Goal: Transaction & Acquisition: Purchase product/service

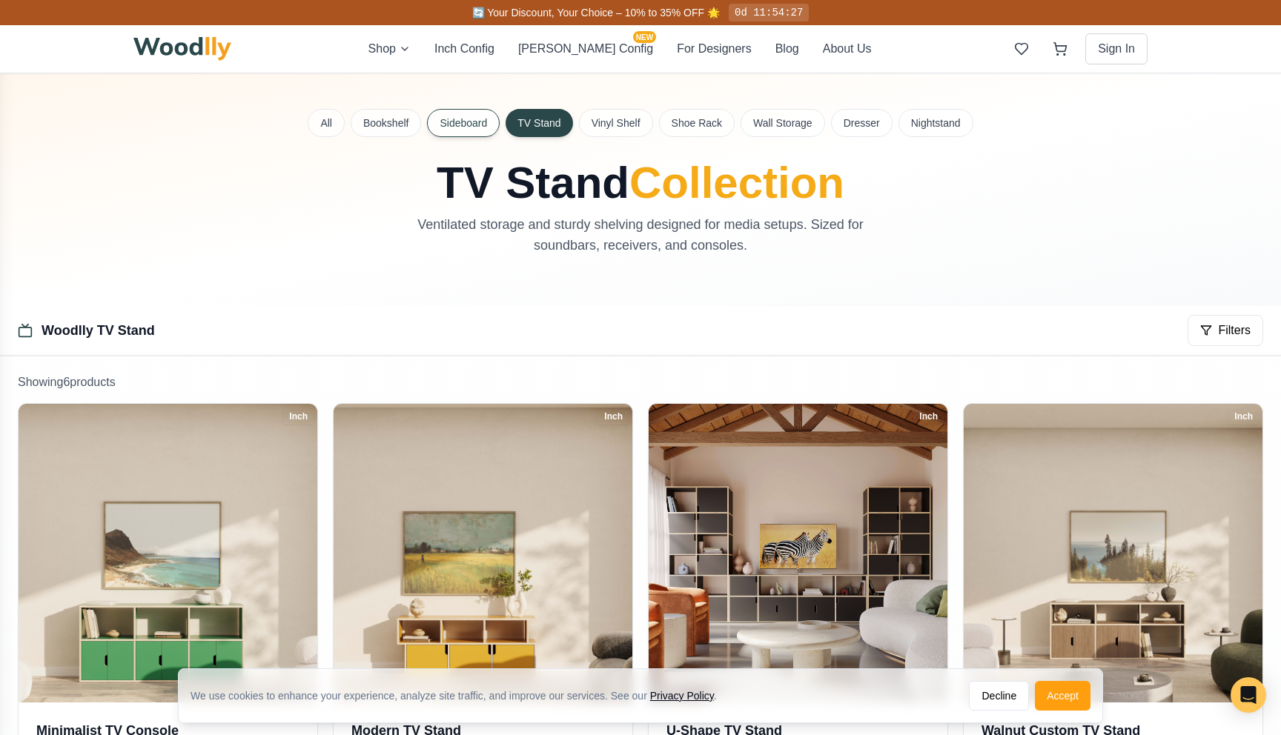
click at [447, 128] on button "Sideboard" at bounding box center [463, 123] width 73 height 28
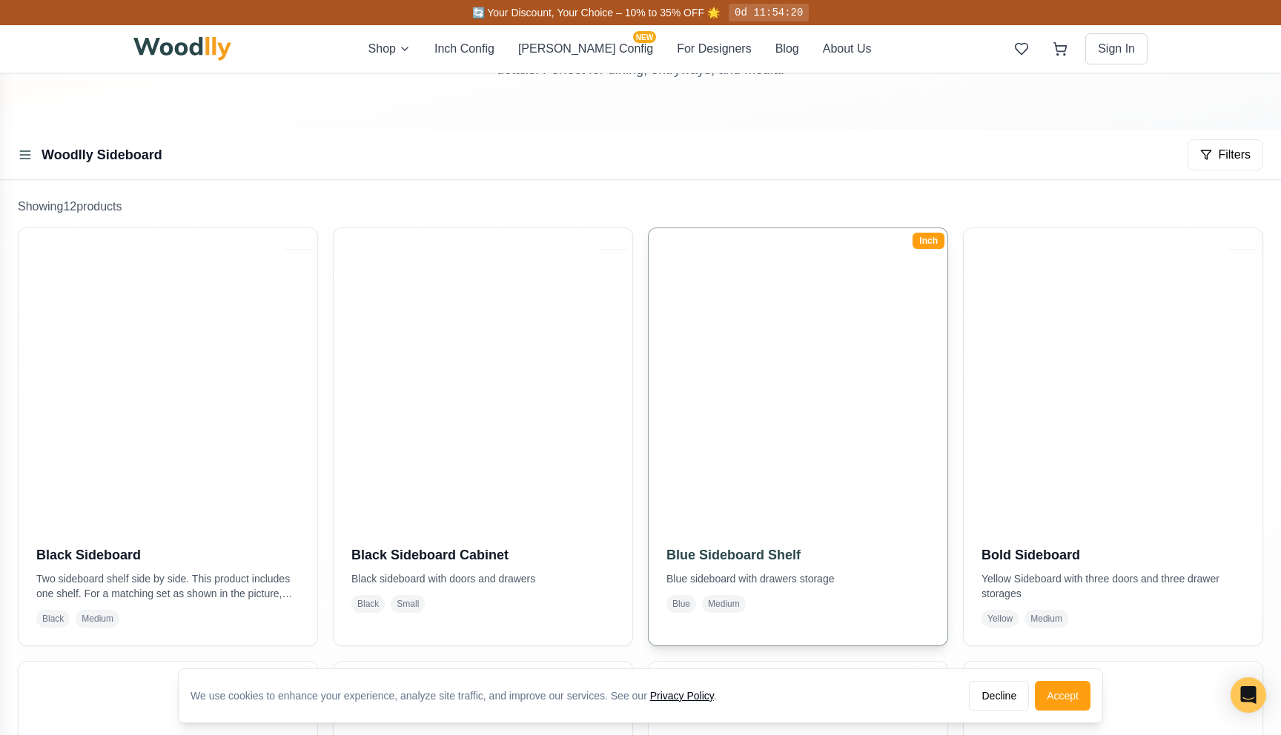
scroll to position [174, 0]
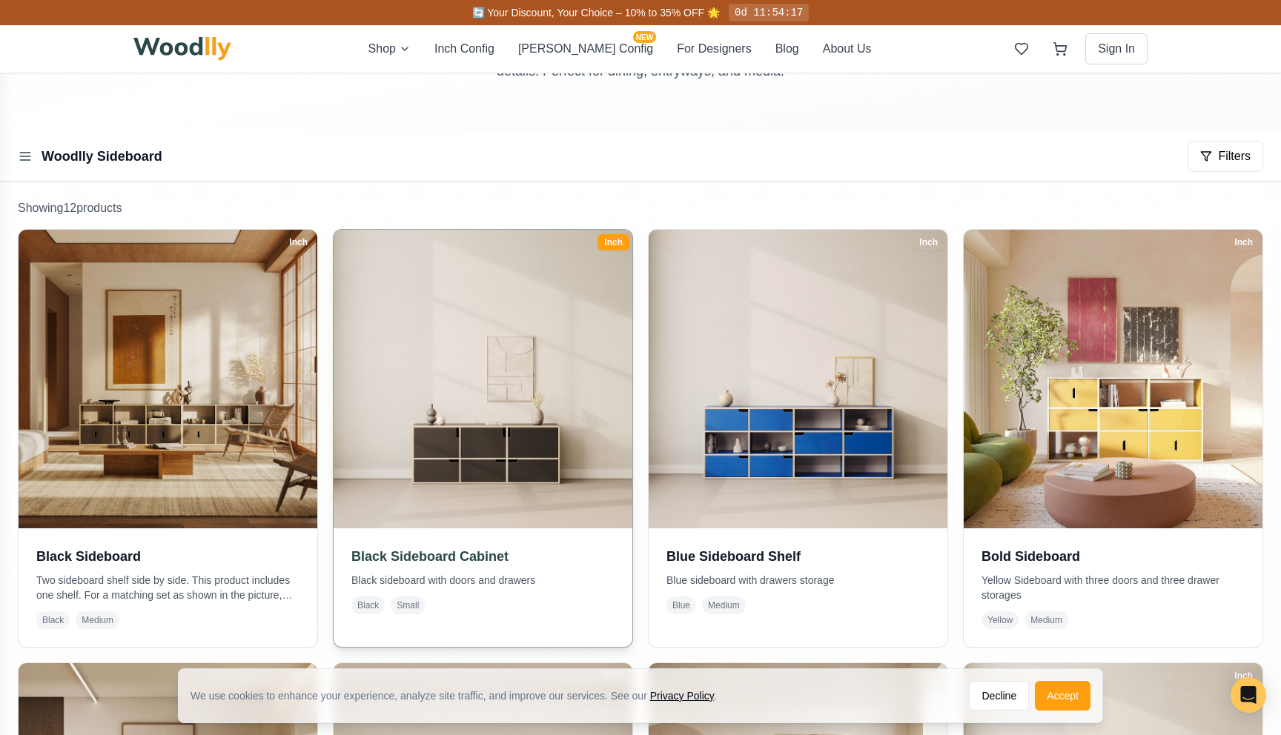
click at [540, 322] on img at bounding box center [483, 379] width 314 height 314
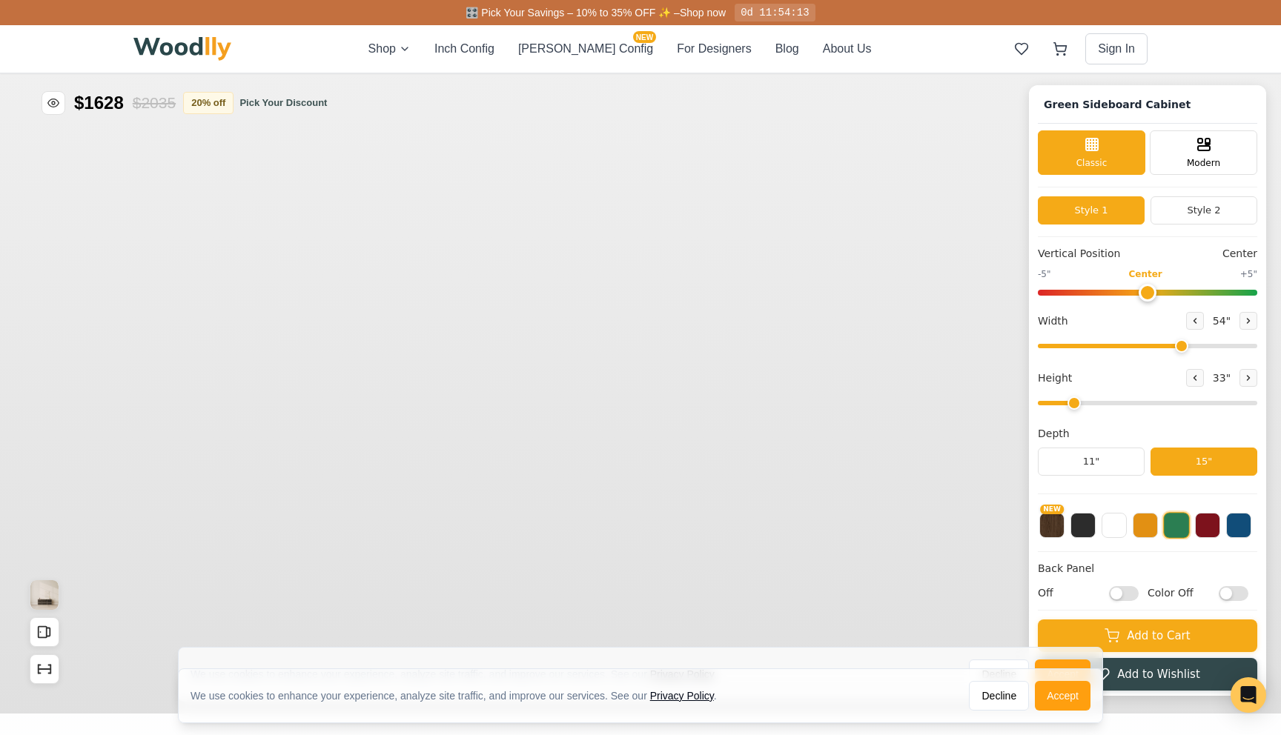
type input "54"
type input "2"
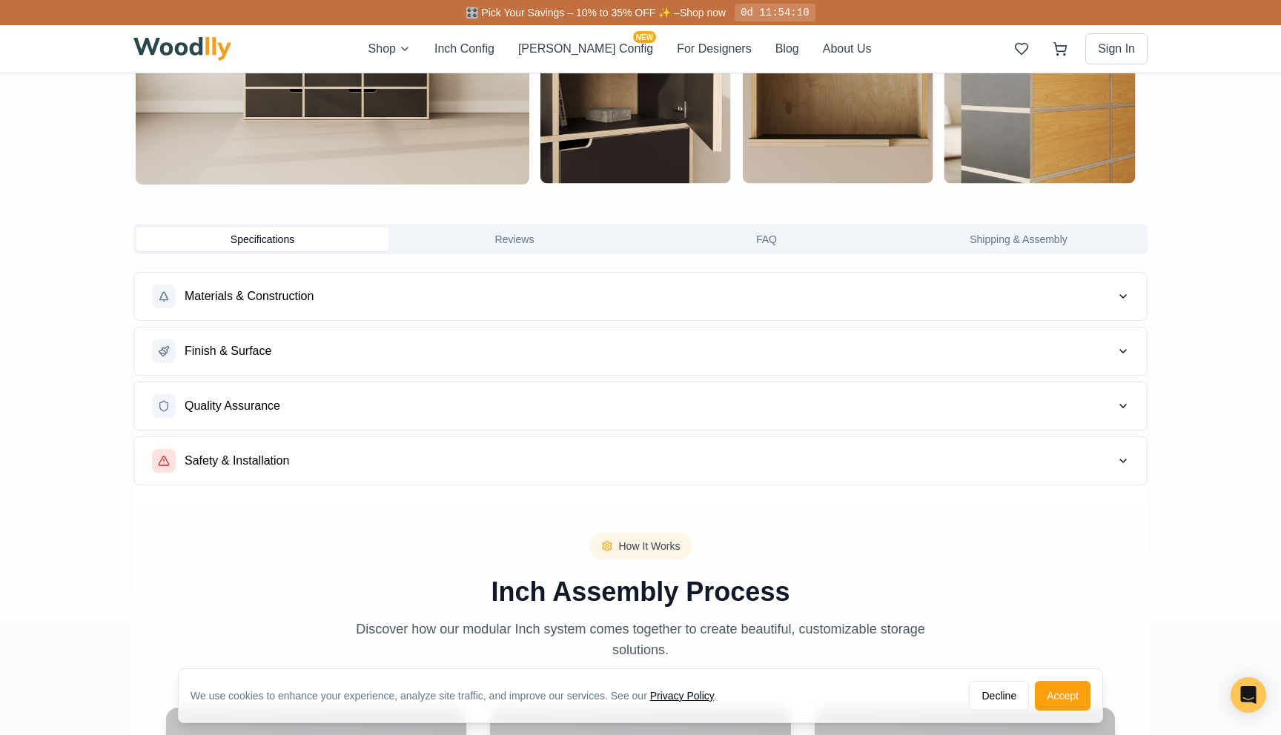
click at [527, 296] on button "Materials & Construction" at bounding box center [640, 296] width 1013 height 47
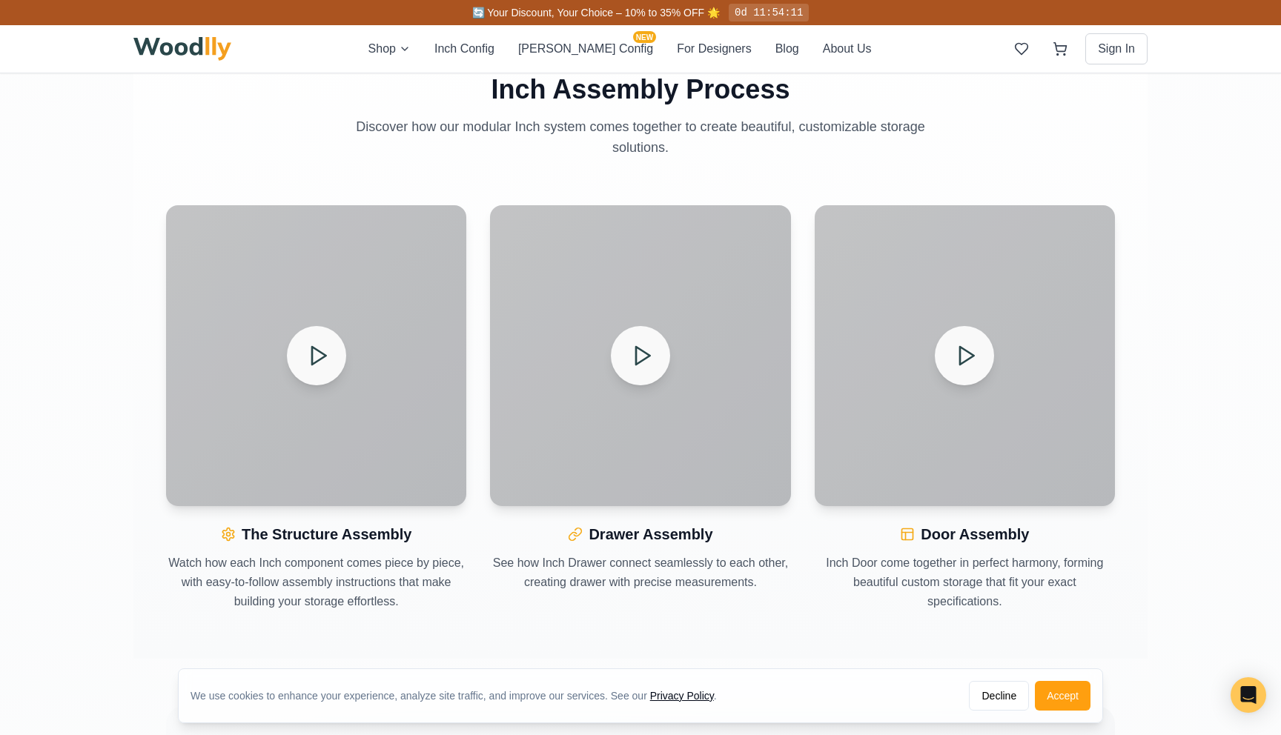
scroll to position [1781, 0]
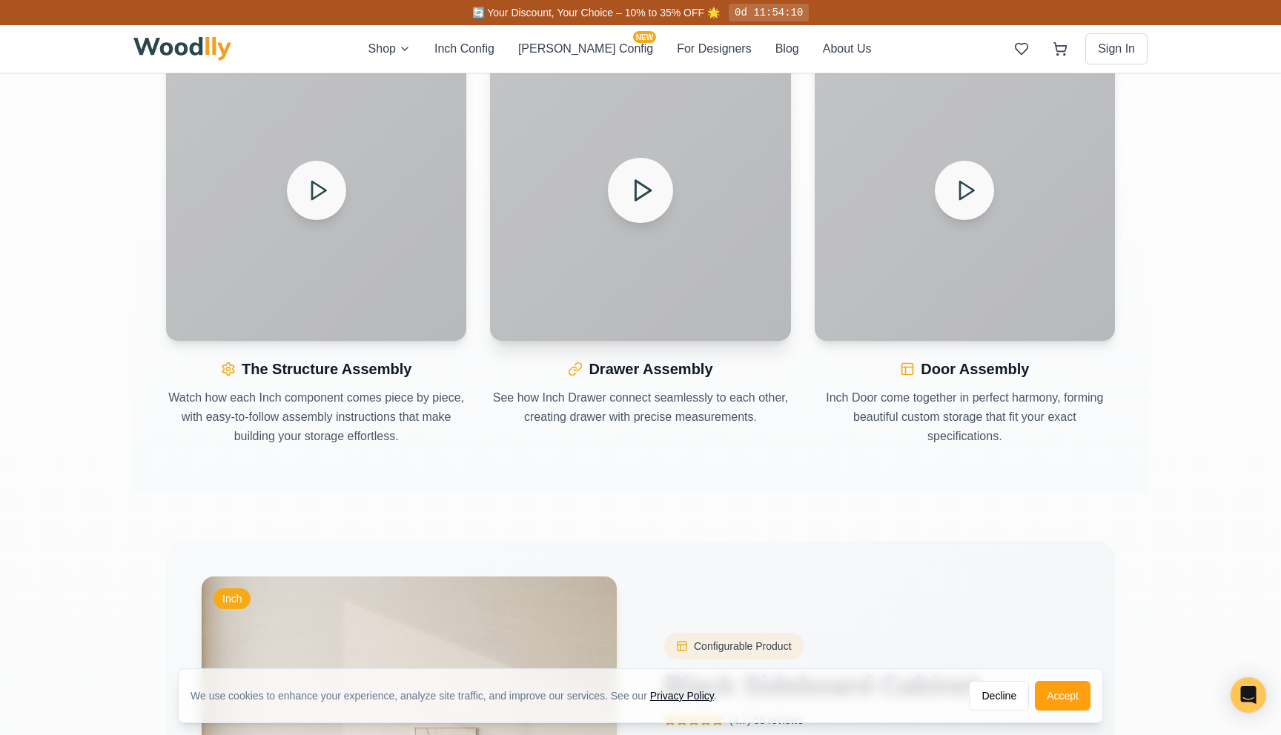
click at [597, 202] on div at bounding box center [640, 190] width 300 height 300
click at [623, 199] on button at bounding box center [640, 190] width 65 height 65
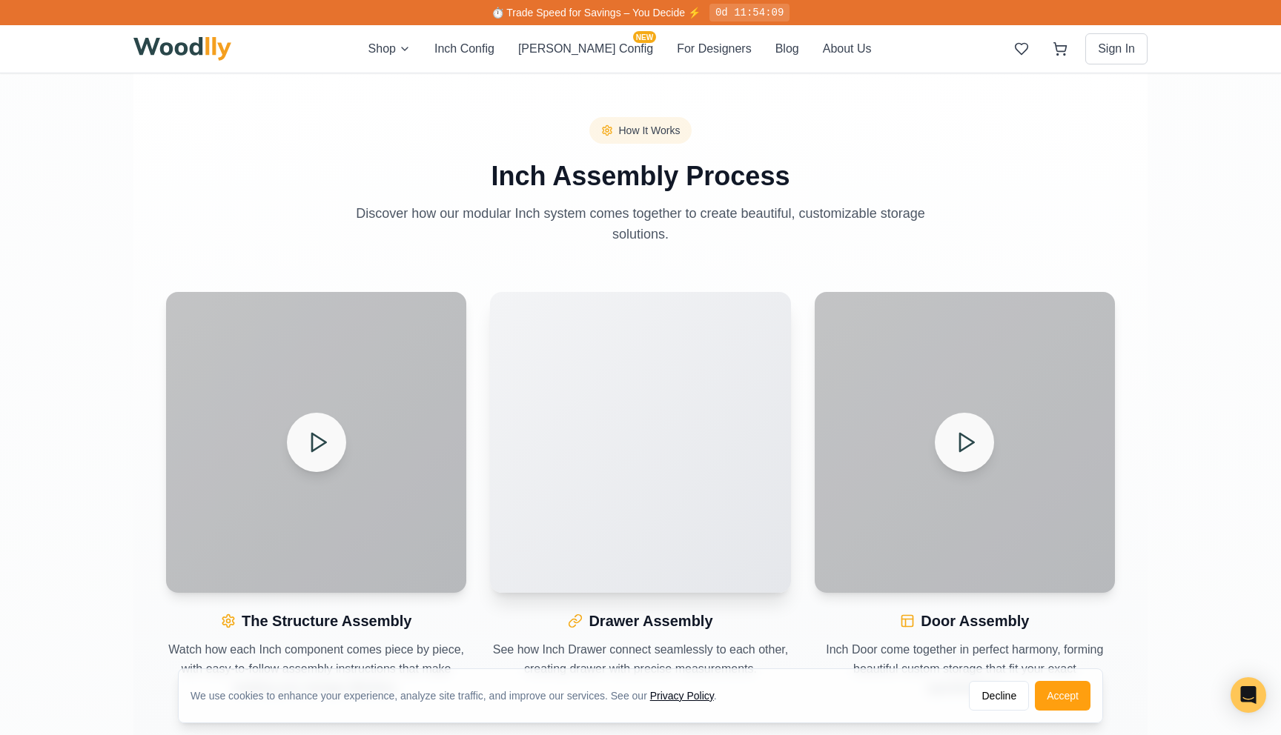
scroll to position [1483, 0]
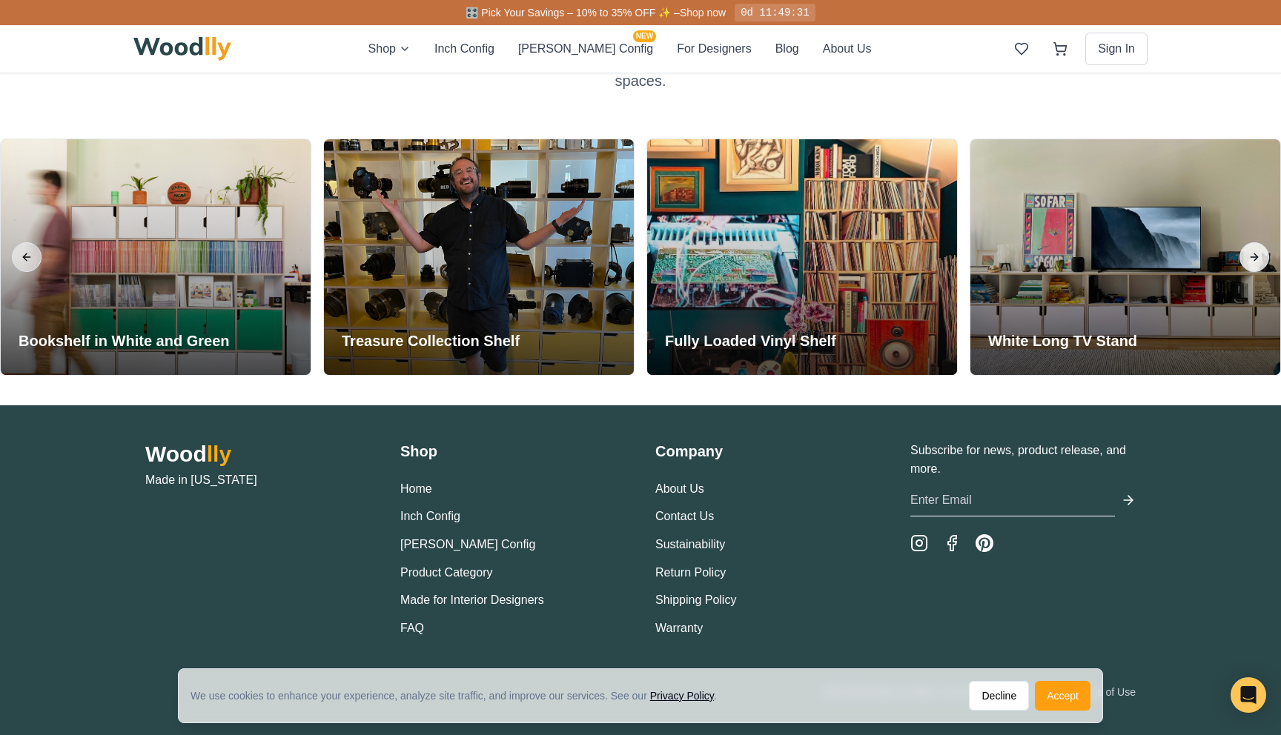
scroll to position [3550, 0]
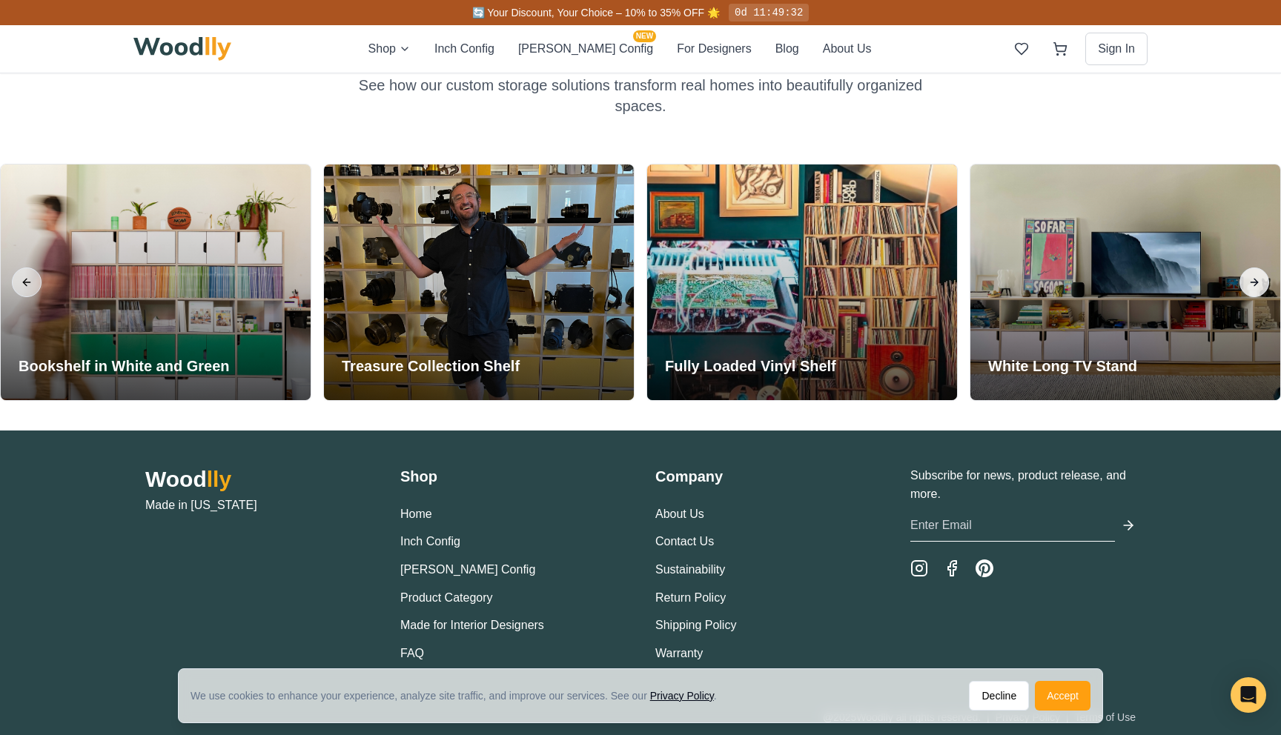
click at [1254, 256] on div at bounding box center [1125, 283] width 310 height 236
click at [1254, 280] on button "Next slide" at bounding box center [1254, 283] width 30 height 30
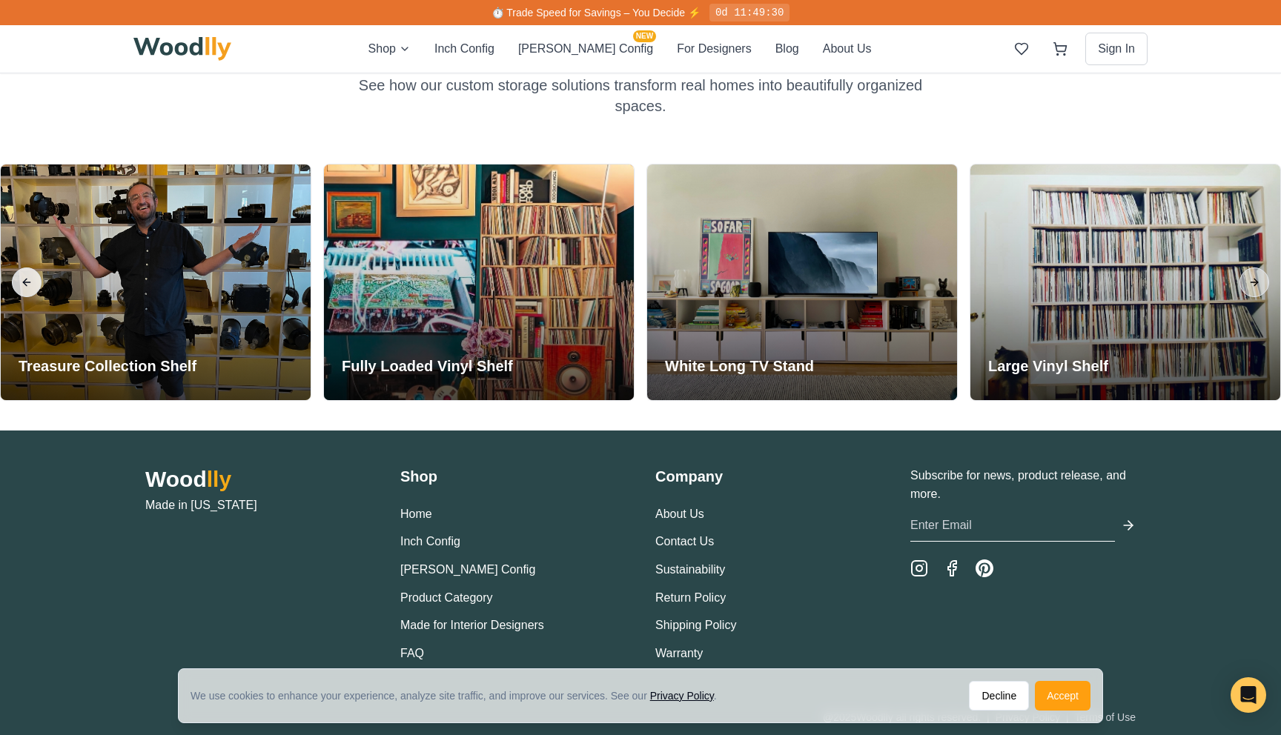
click at [36, 284] on button "Previous slide" at bounding box center [27, 283] width 30 height 30
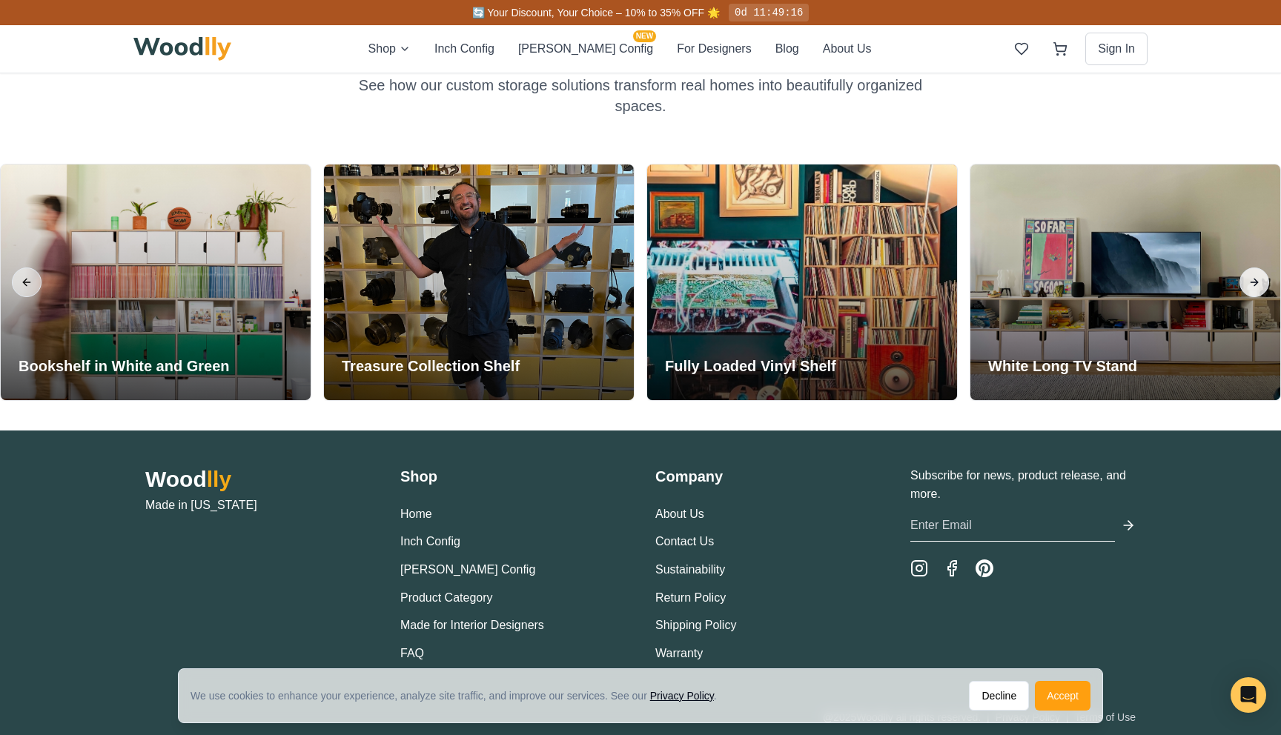
click at [1259, 284] on button "Next slide" at bounding box center [1254, 283] width 30 height 30
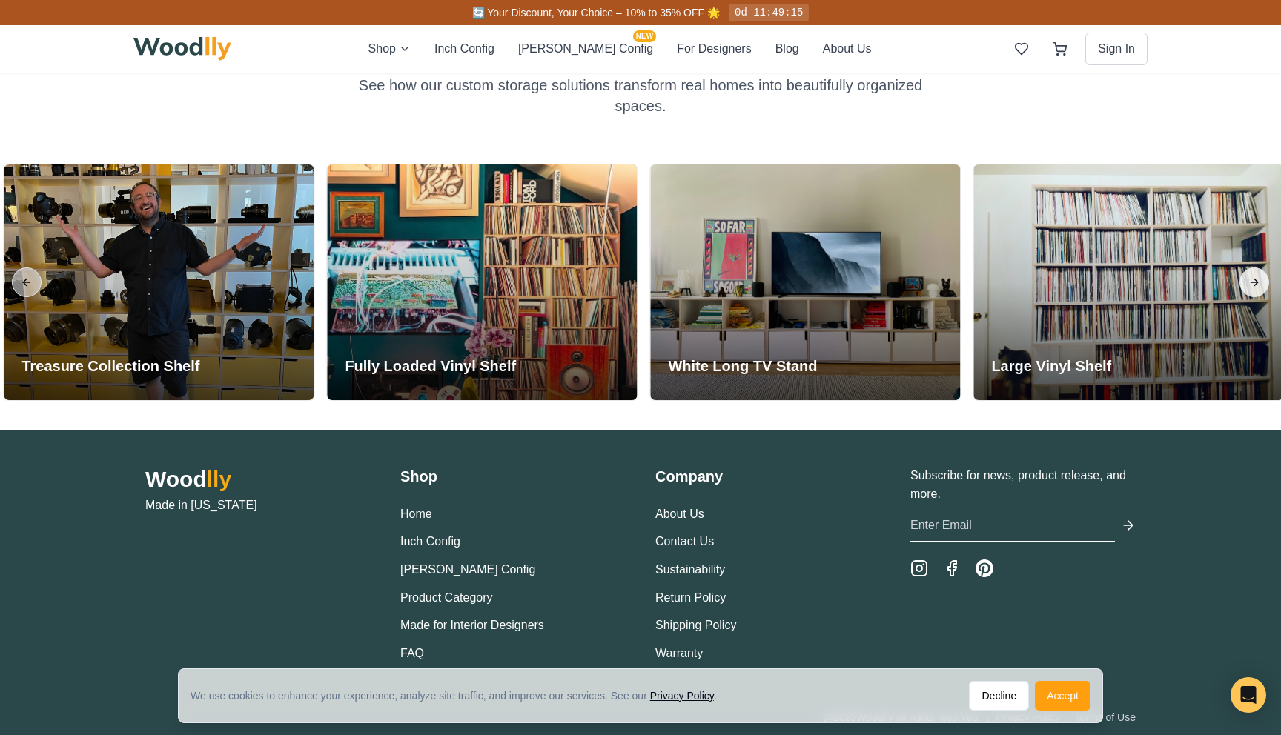
click at [1259, 284] on button "Next slide" at bounding box center [1254, 283] width 30 height 30
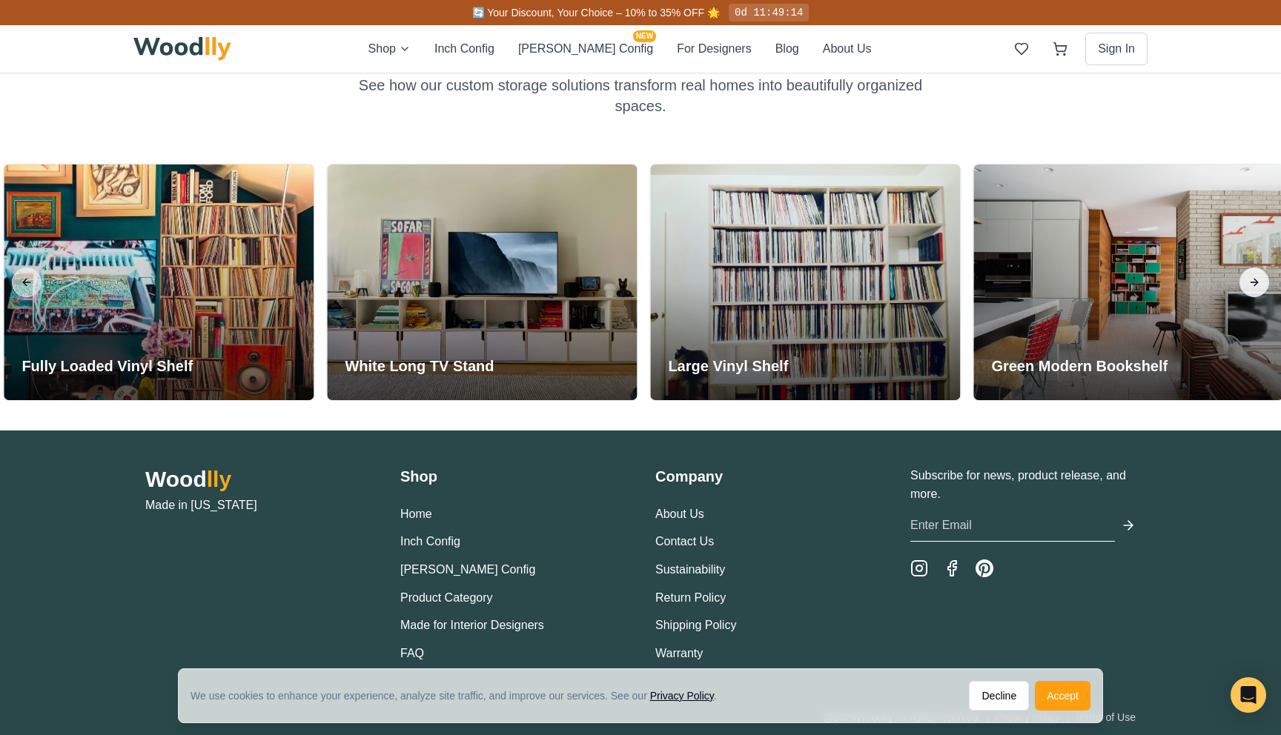
click at [1259, 284] on button "Next slide" at bounding box center [1254, 283] width 30 height 30
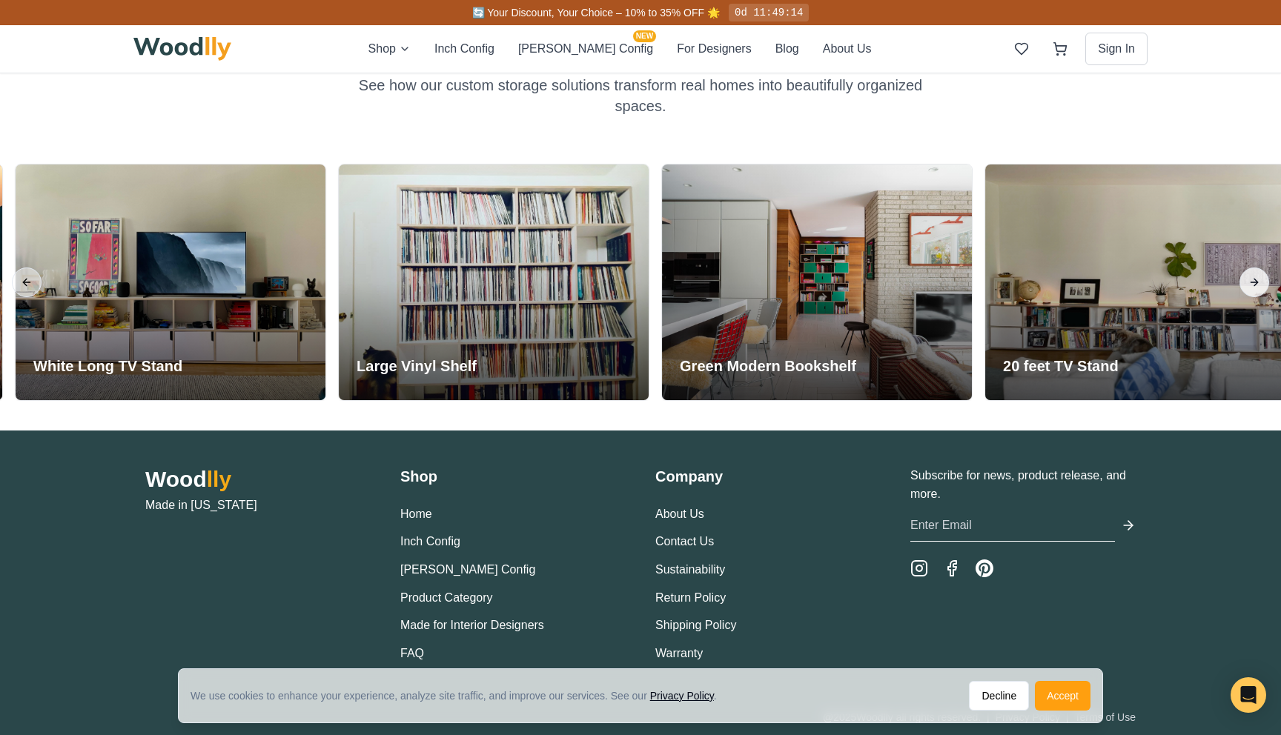
click at [1259, 284] on button "Next slide" at bounding box center [1254, 283] width 30 height 30
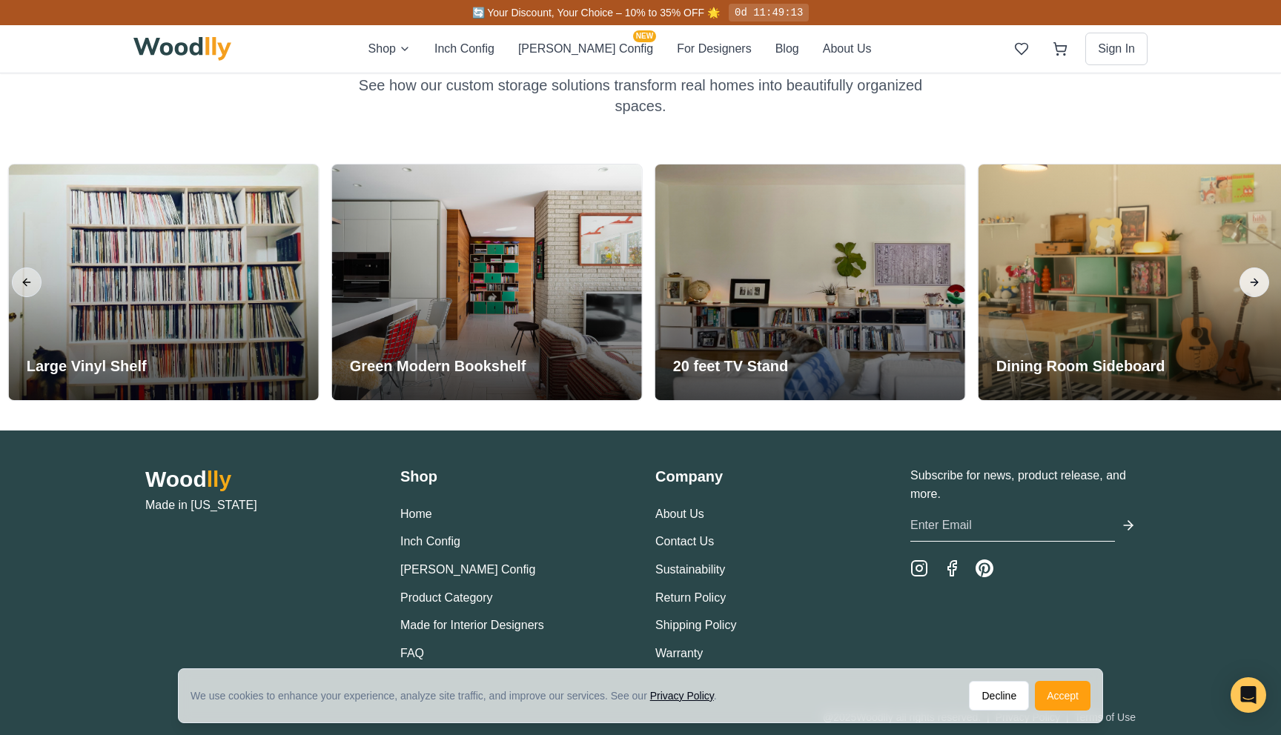
click at [1259, 284] on button "Next slide" at bounding box center [1254, 283] width 30 height 30
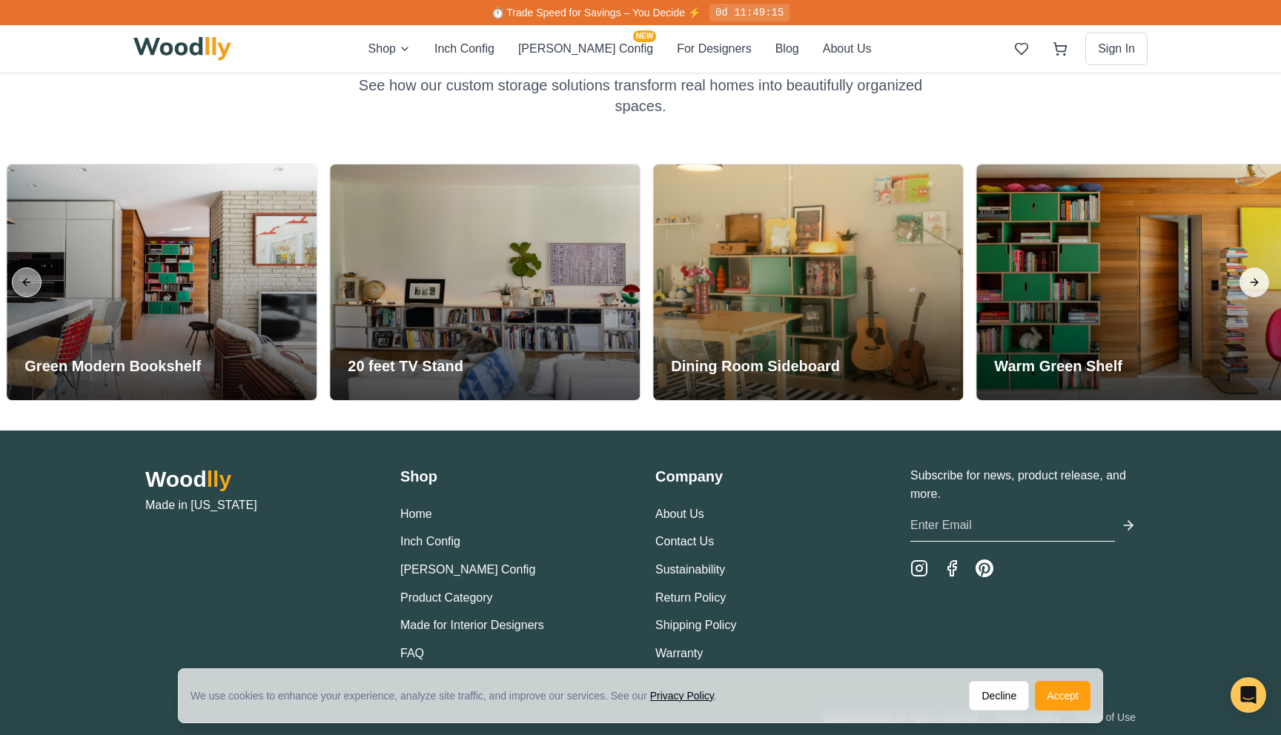
click at [1259, 284] on button "Next slide" at bounding box center [1254, 283] width 30 height 30
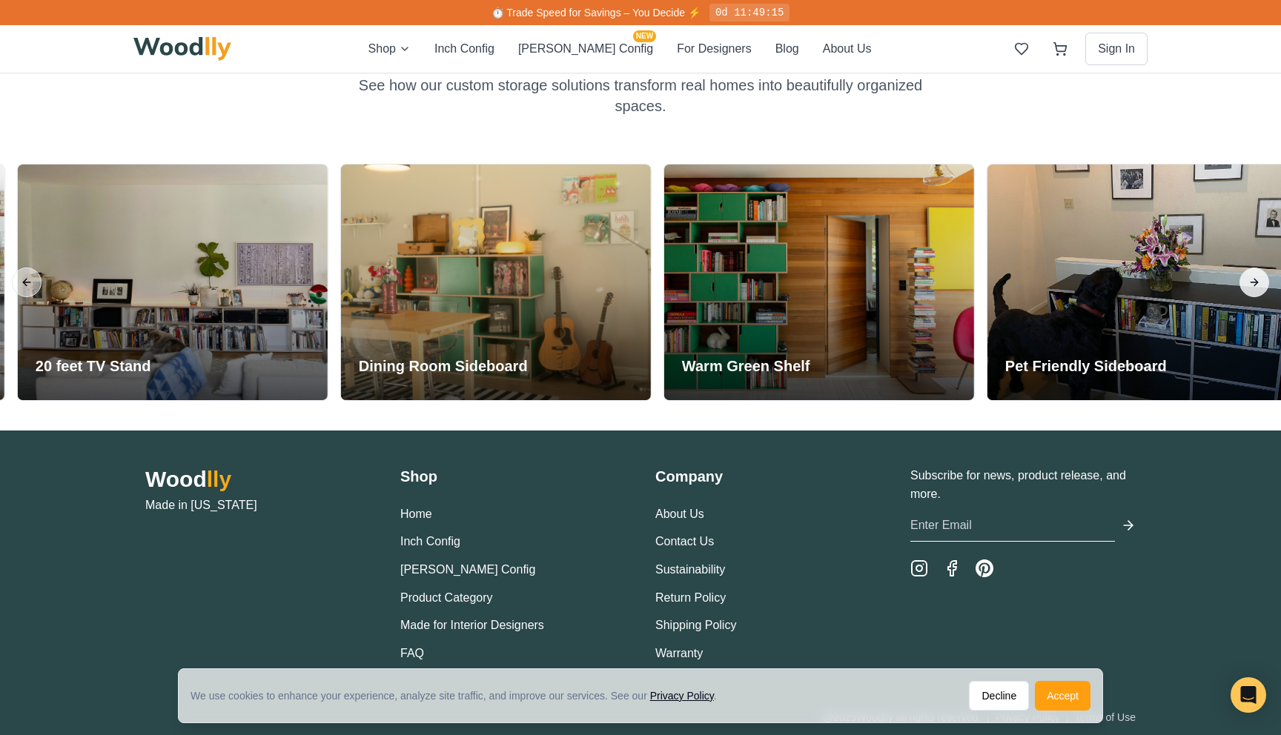
click at [1259, 284] on button "Next slide" at bounding box center [1254, 283] width 30 height 30
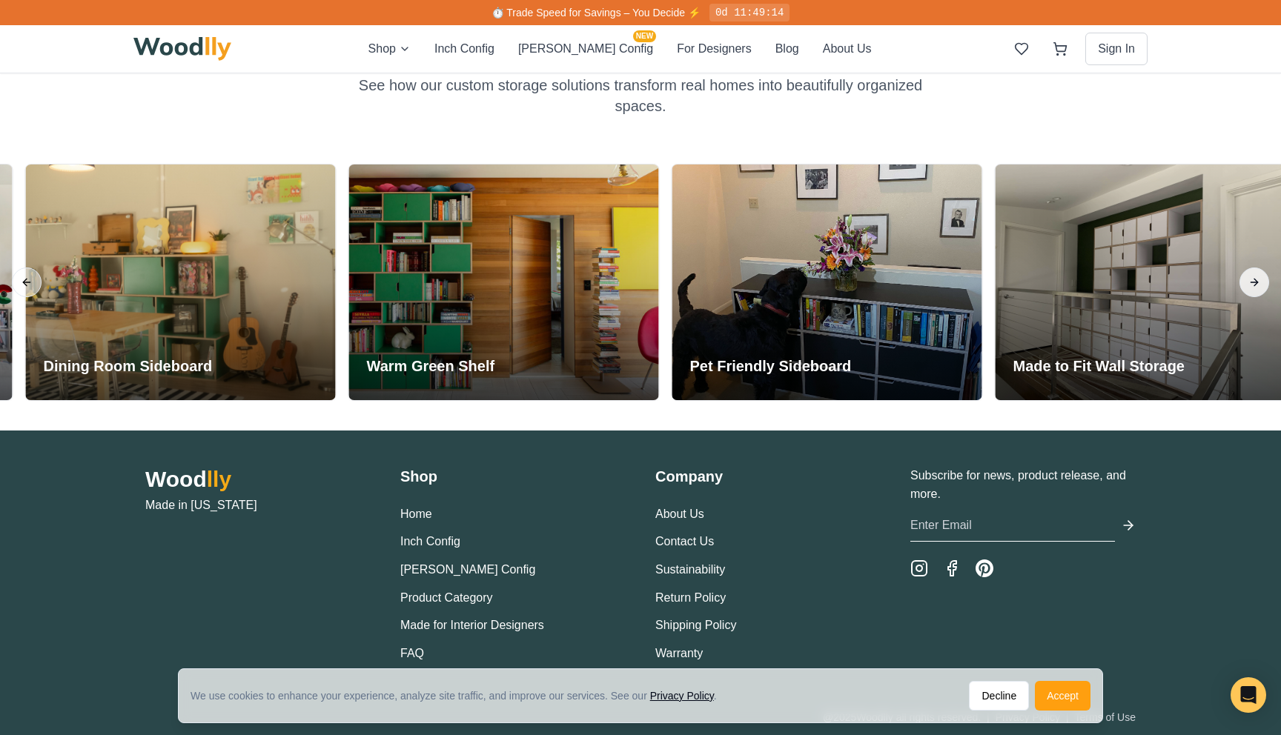
click at [1259, 284] on button "Next slide" at bounding box center [1254, 283] width 30 height 30
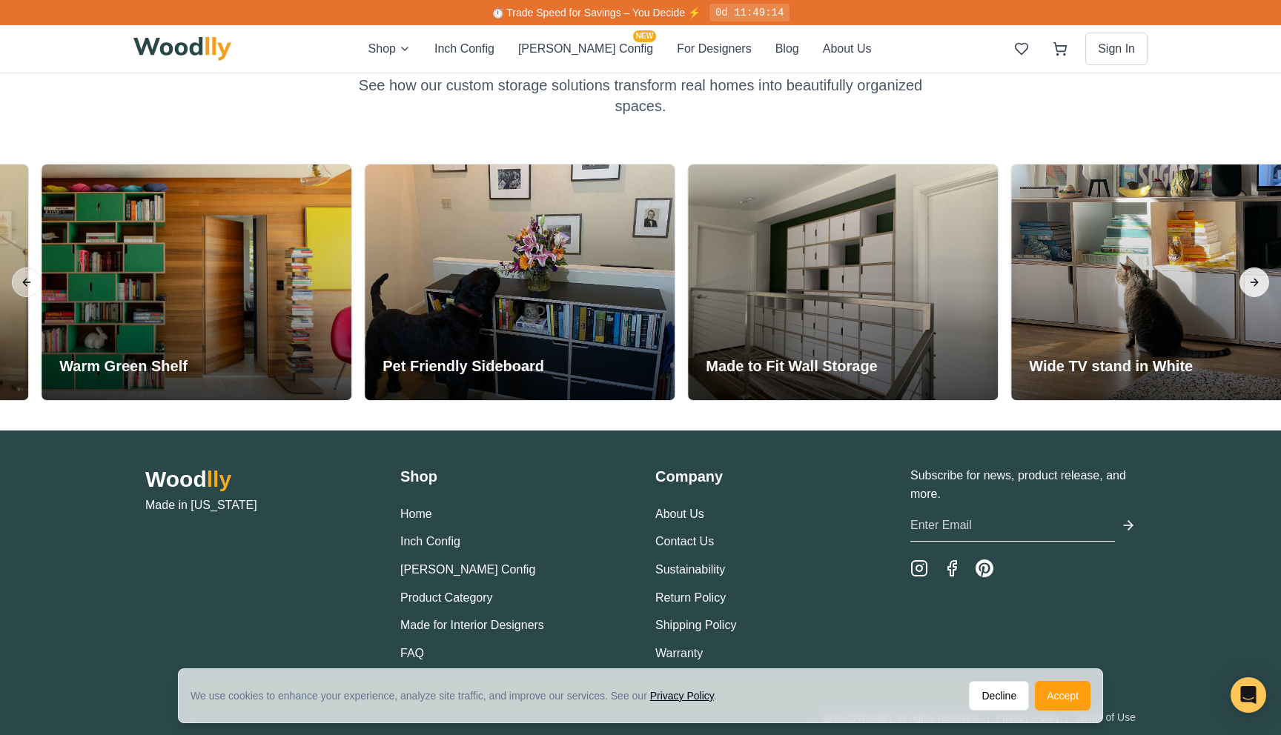
click at [1259, 284] on button "Next slide" at bounding box center [1254, 283] width 30 height 30
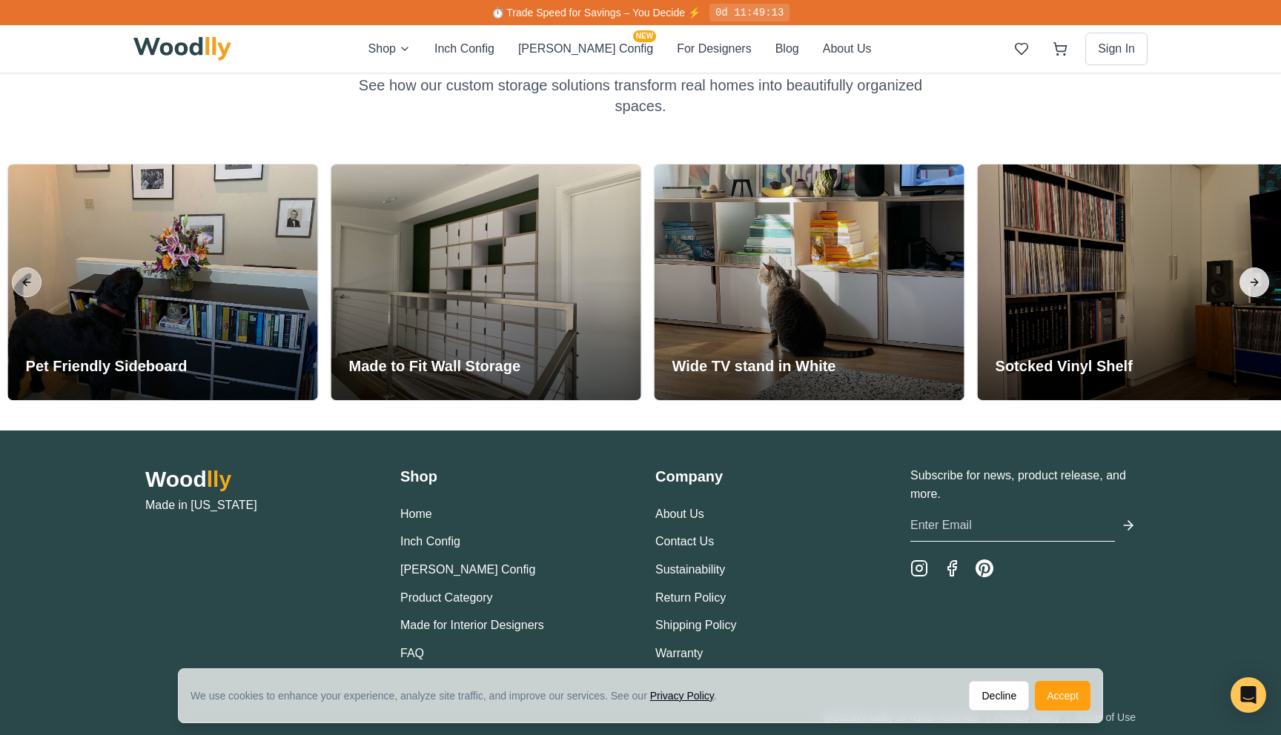
click at [1259, 284] on button "Next slide" at bounding box center [1254, 283] width 30 height 30
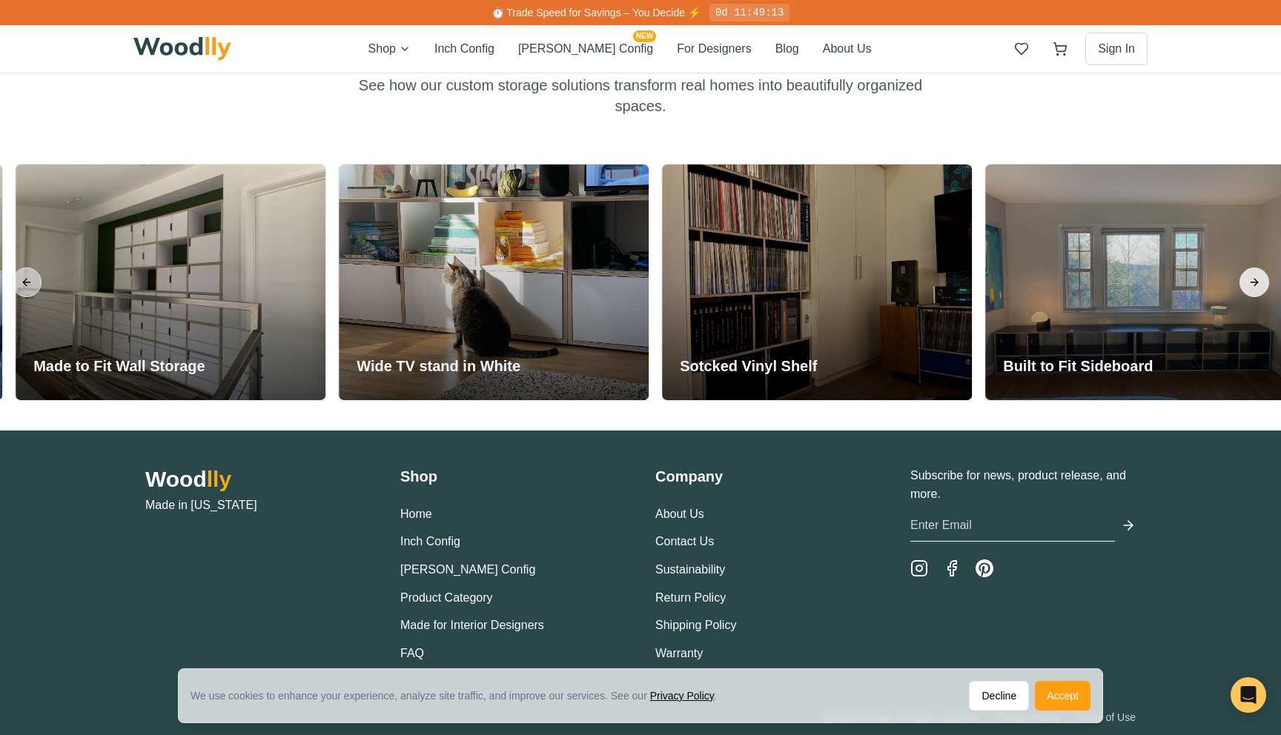
click at [1259, 284] on button "Next slide" at bounding box center [1254, 283] width 30 height 30
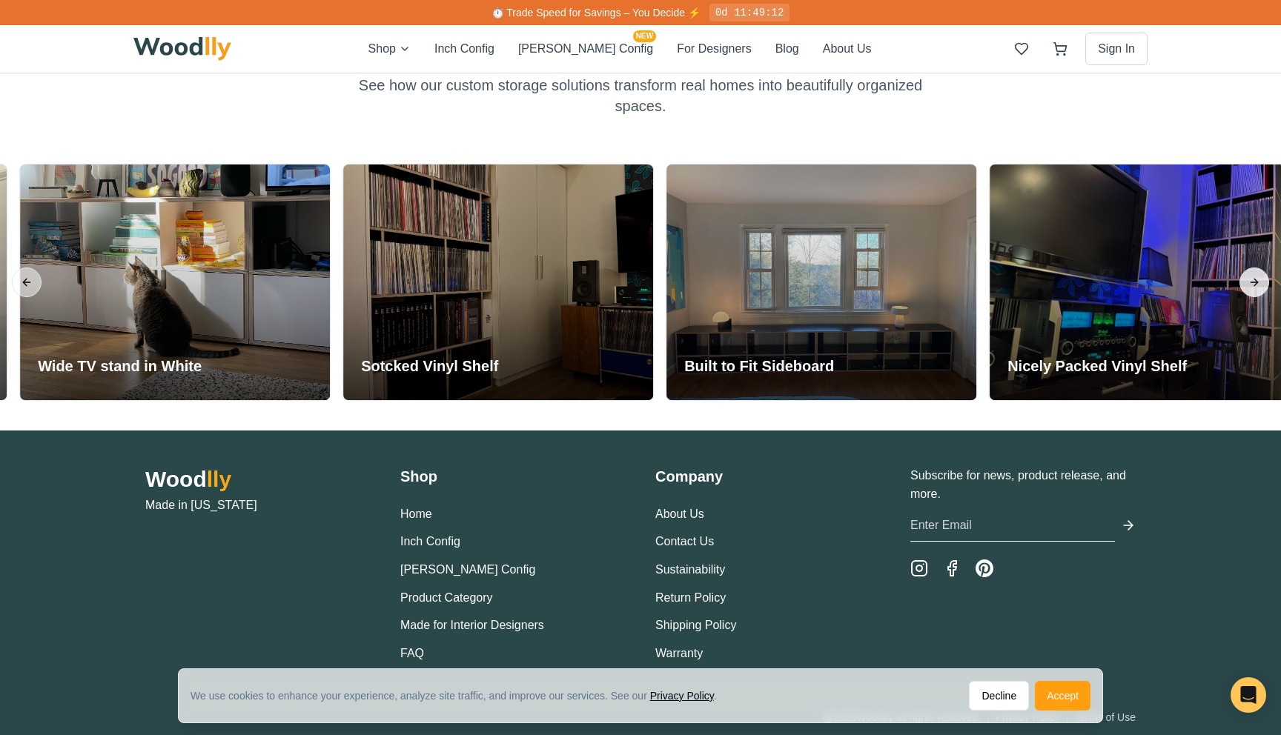
click at [1259, 284] on button "Next slide" at bounding box center [1254, 283] width 30 height 30
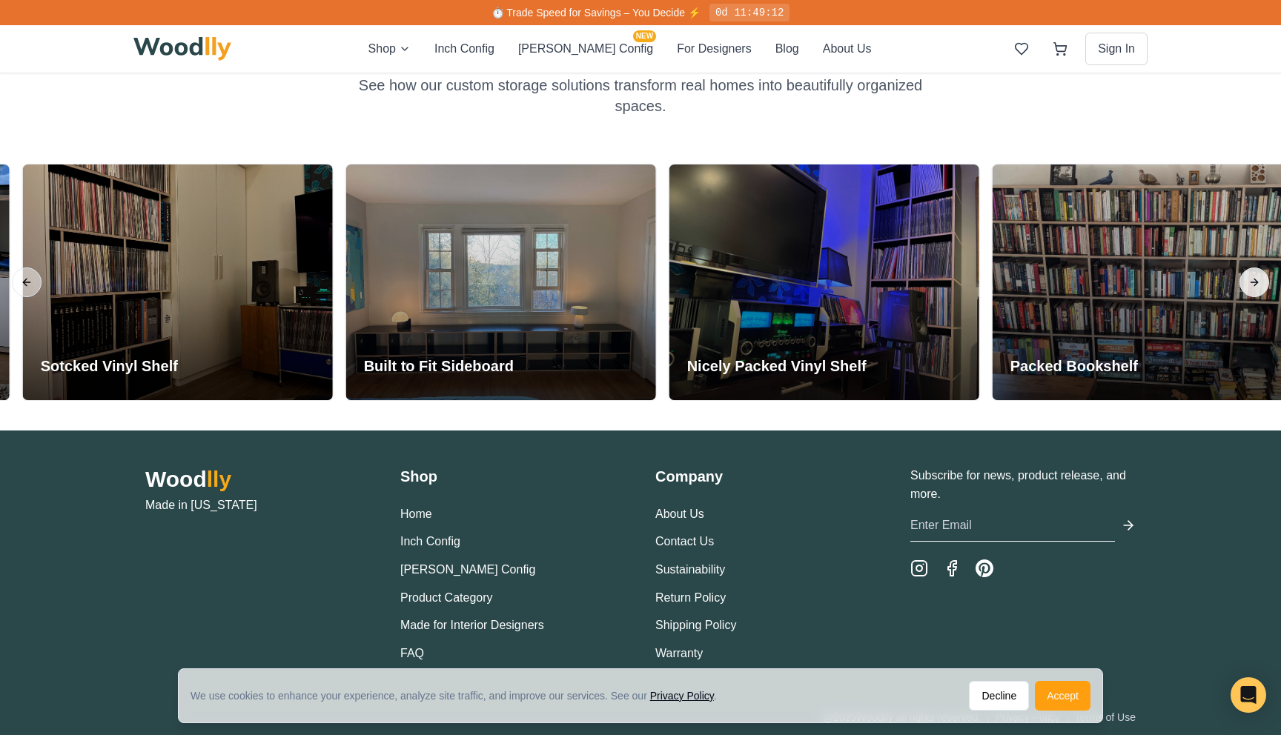
click at [1259, 284] on button "Next slide" at bounding box center [1254, 283] width 30 height 30
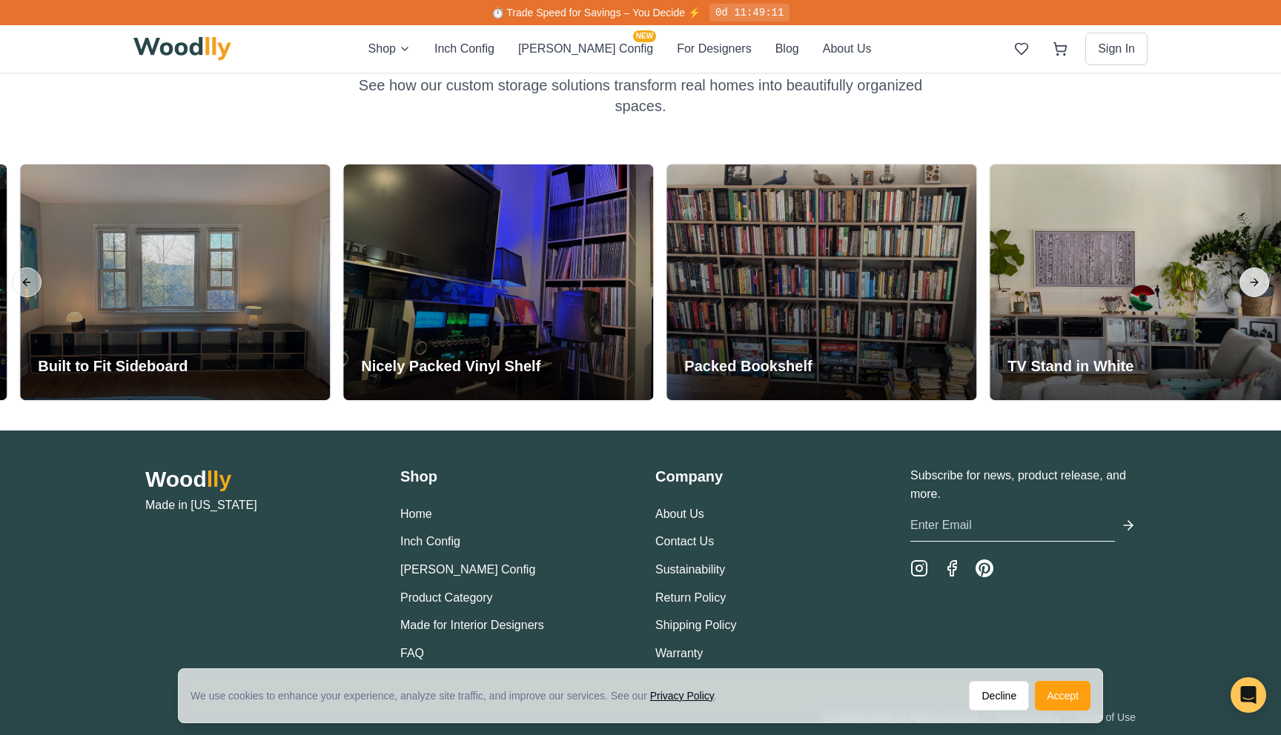
click at [1259, 284] on button "Next slide" at bounding box center [1254, 283] width 30 height 30
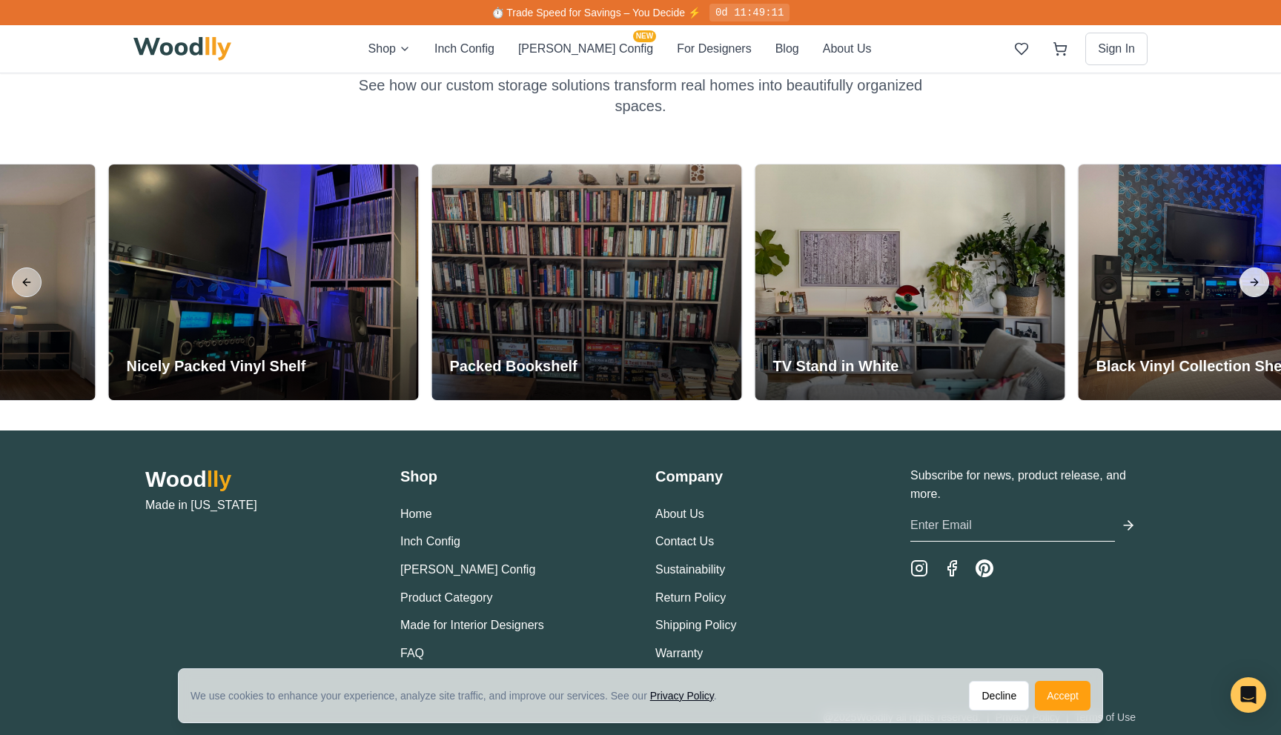
click at [1259, 284] on button "Next slide" at bounding box center [1254, 283] width 30 height 30
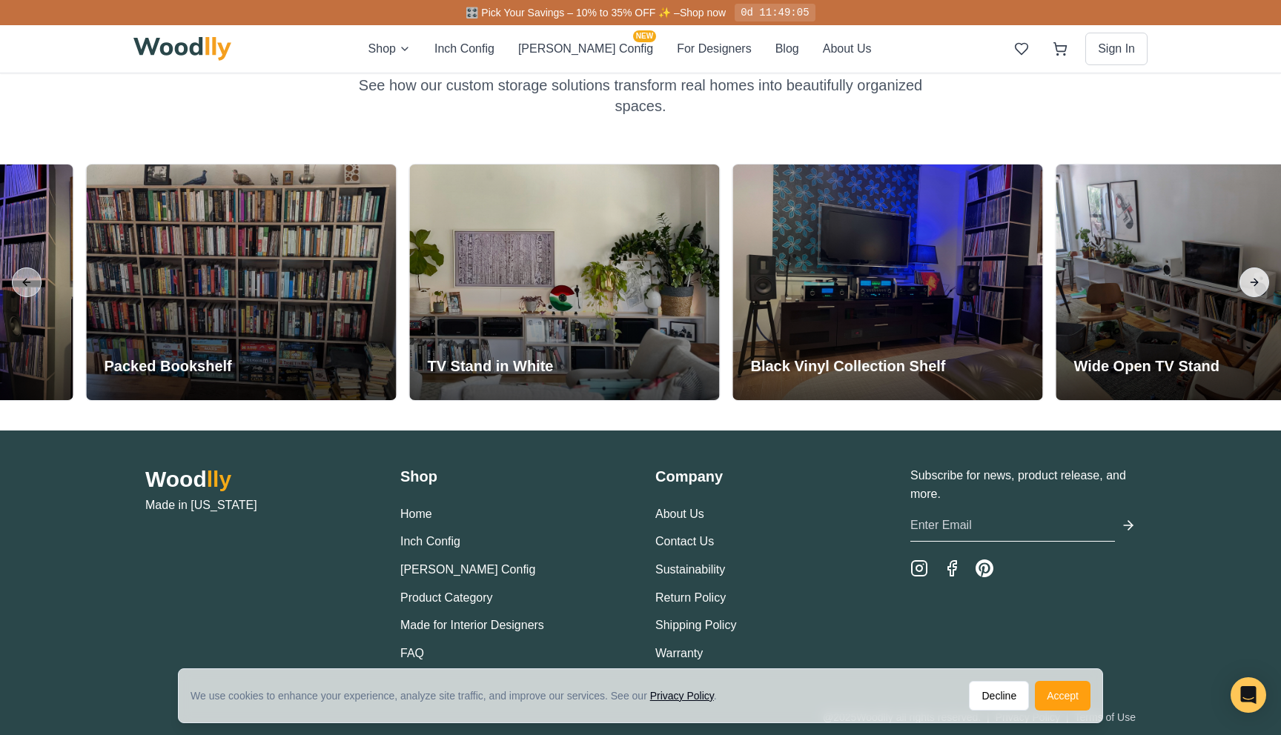
click at [1259, 284] on button "Next slide" at bounding box center [1254, 283] width 30 height 30
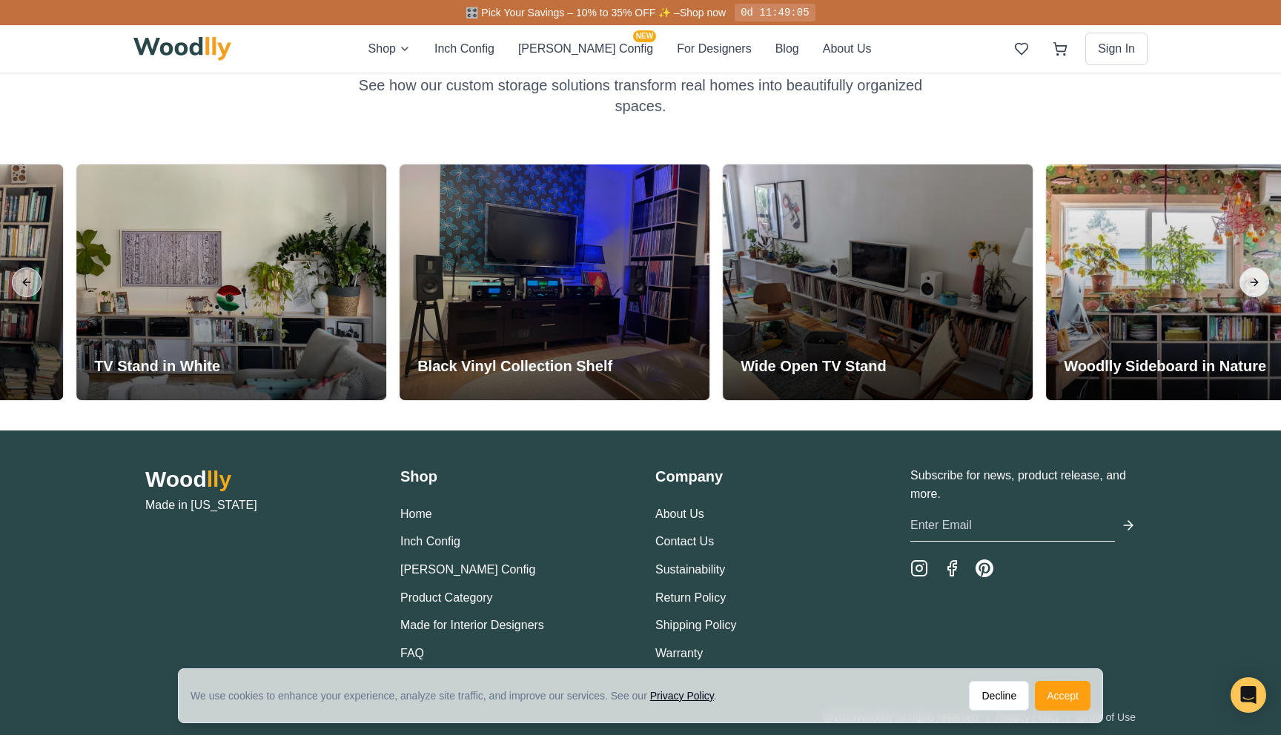
click at [1259, 284] on button "Next slide" at bounding box center [1254, 283] width 30 height 30
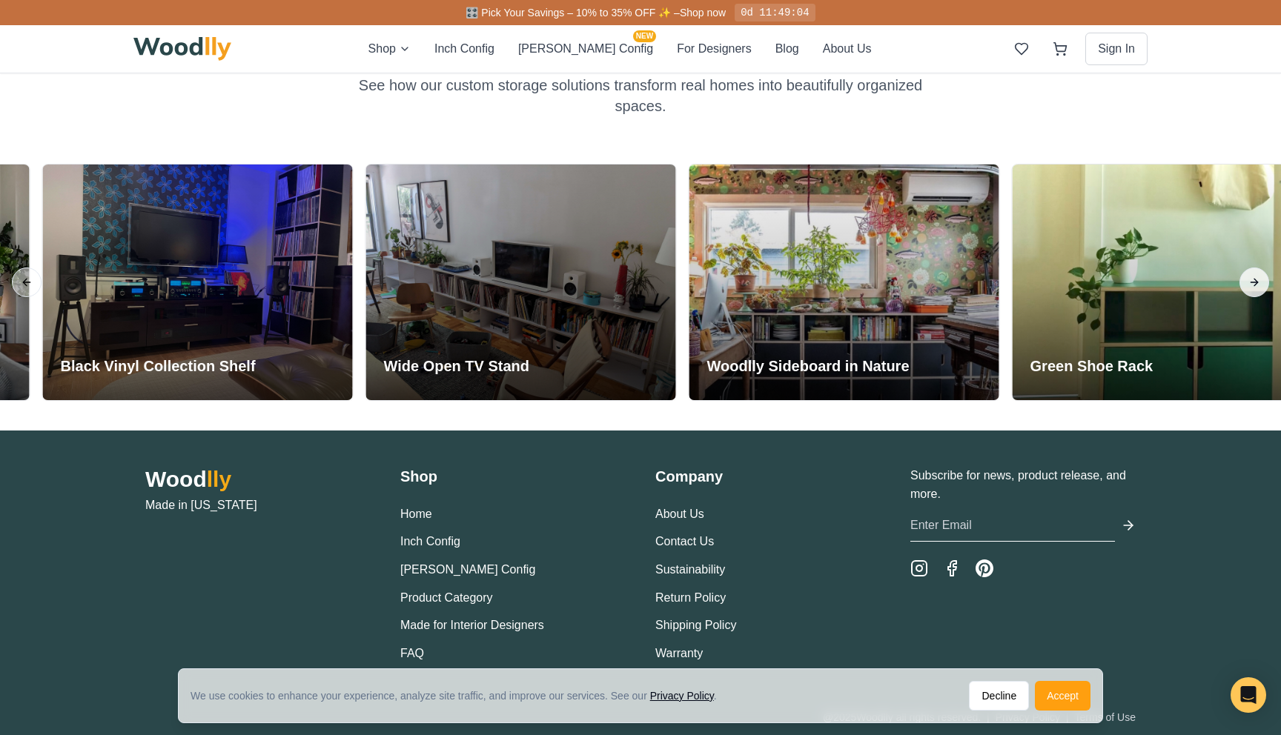
click at [1259, 284] on button "Next slide" at bounding box center [1254, 283] width 30 height 30
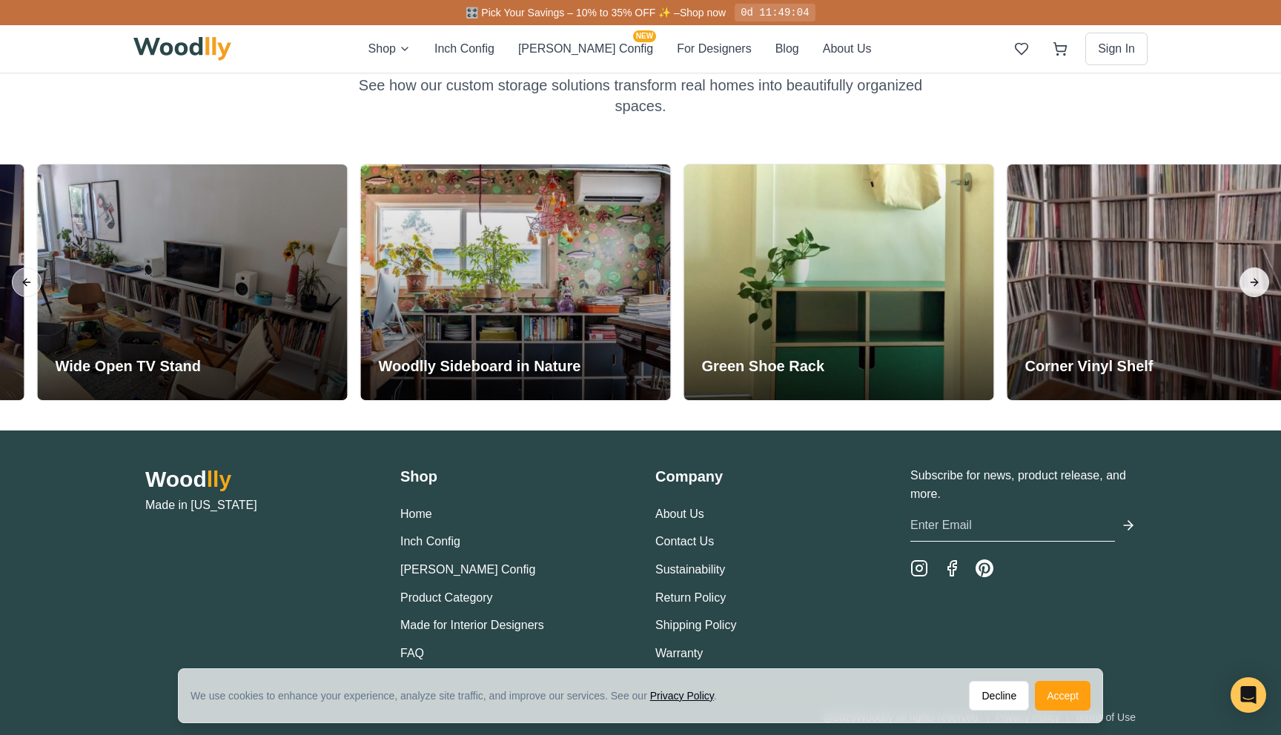
click at [1259, 284] on button "Next slide" at bounding box center [1254, 283] width 30 height 30
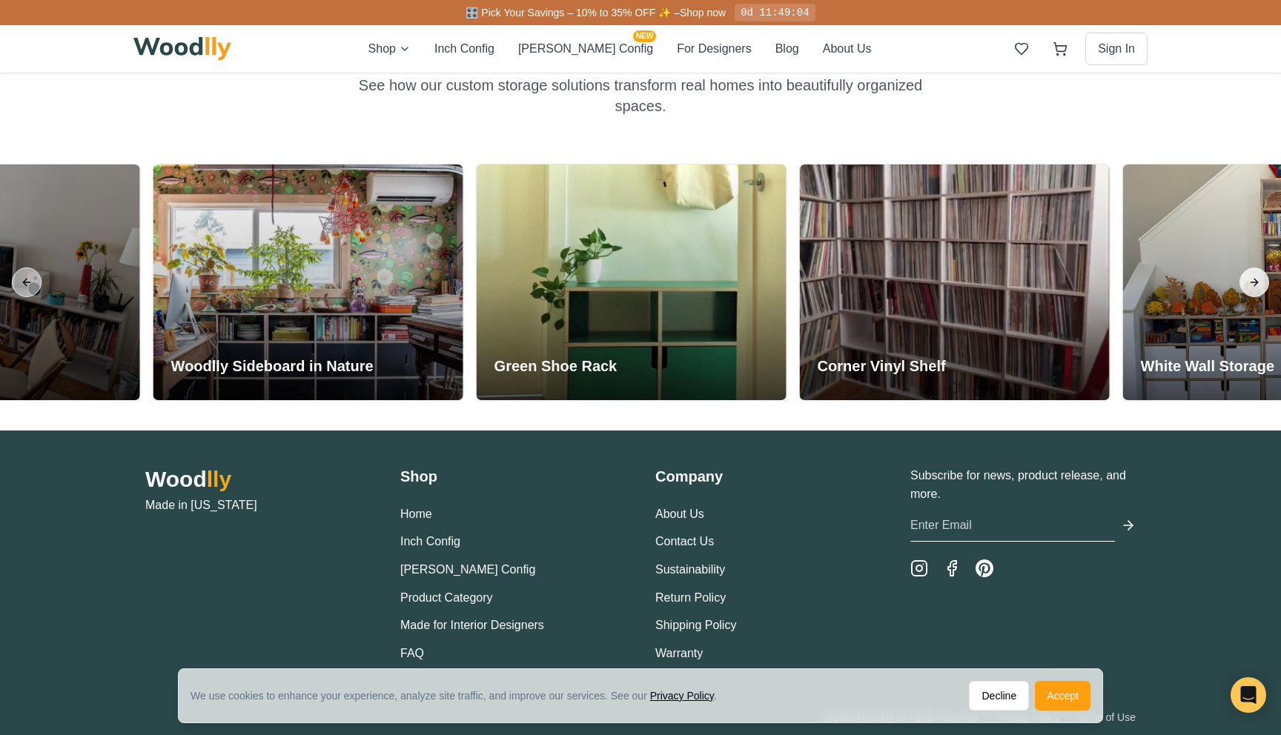
click at [1259, 284] on button "Next slide" at bounding box center [1254, 283] width 30 height 30
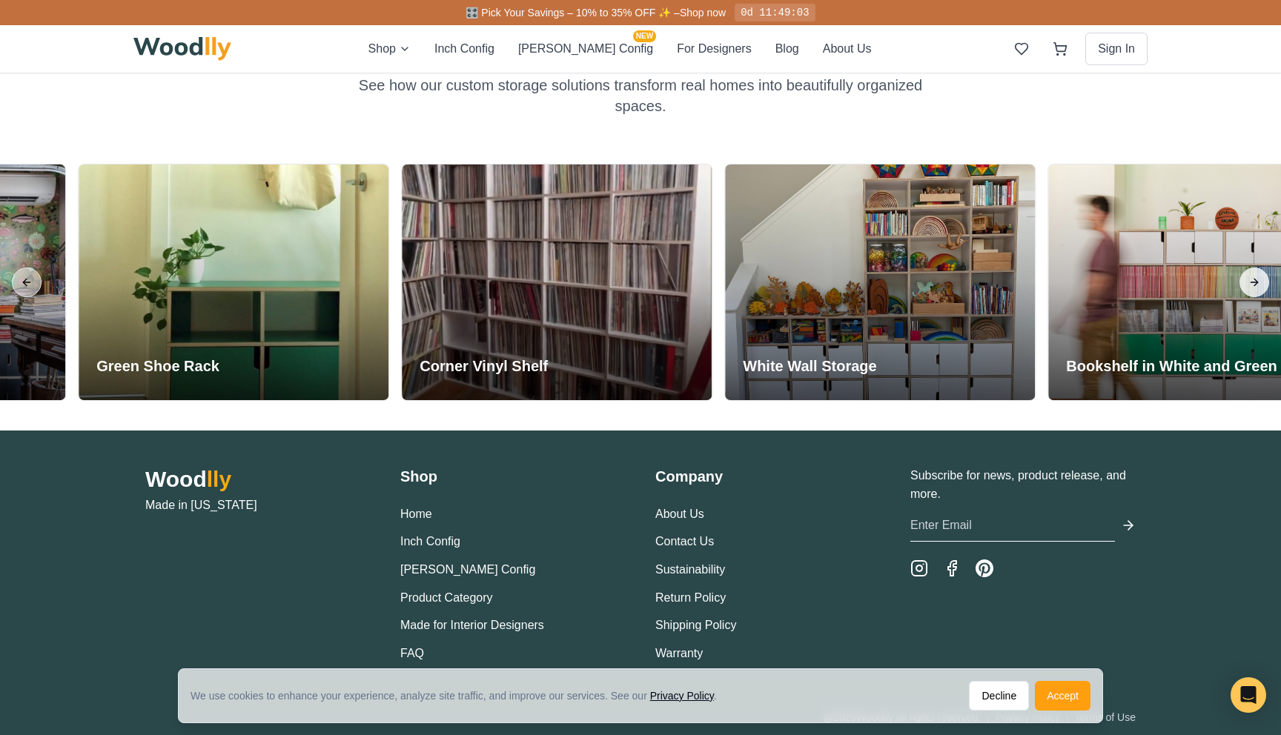
click at [1259, 284] on button "Next slide" at bounding box center [1254, 283] width 30 height 30
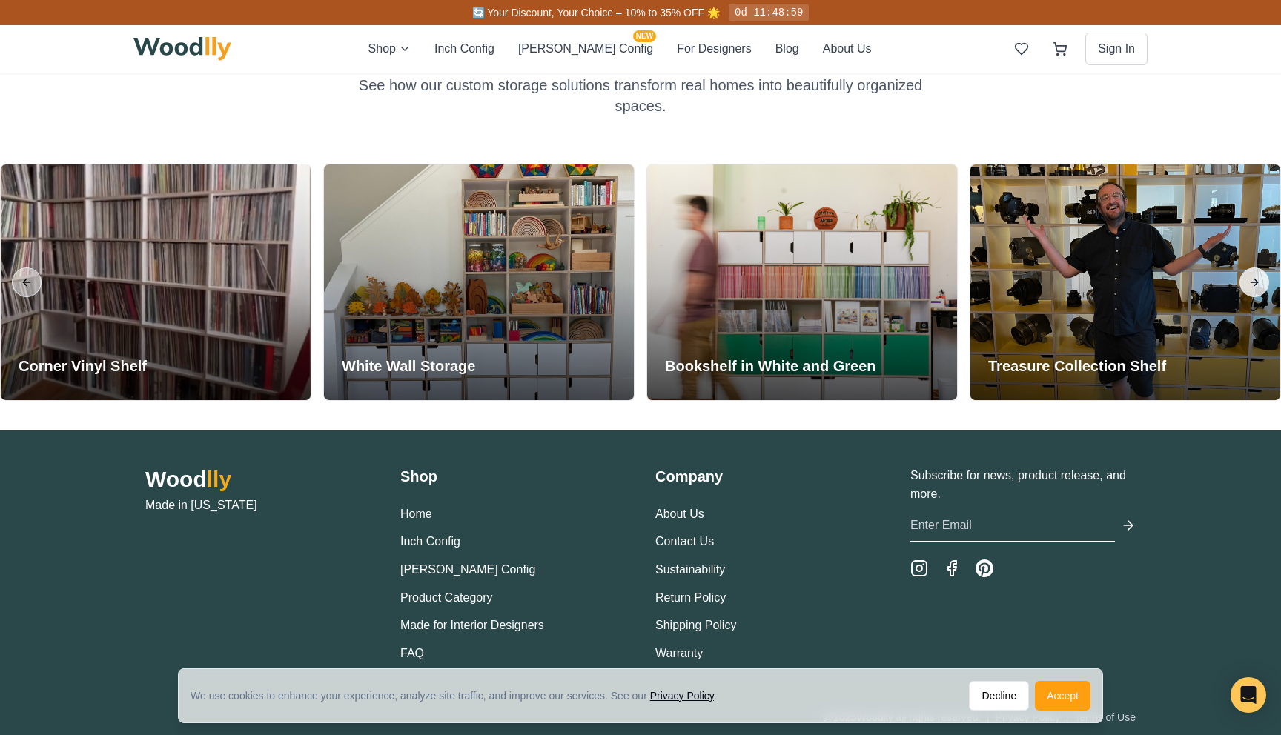
click at [1259, 284] on button "Next slide" at bounding box center [1254, 283] width 30 height 30
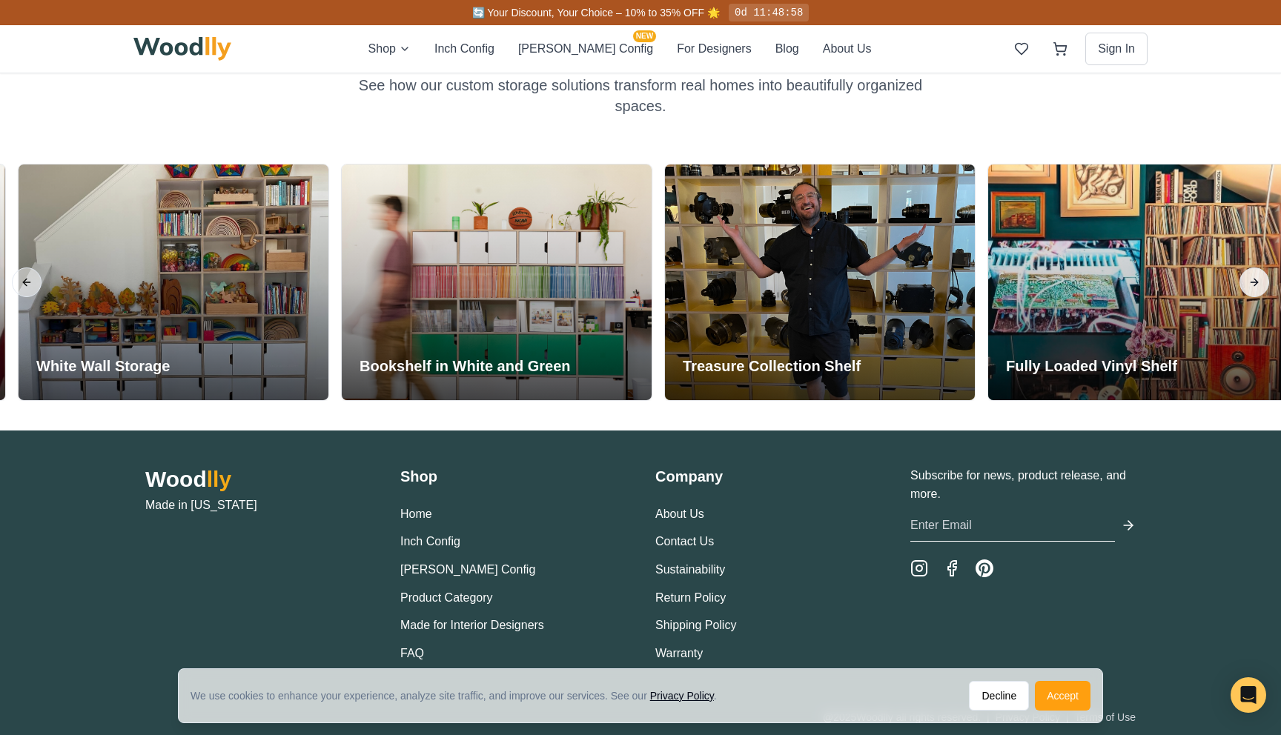
click at [1259, 284] on button "Next slide" at bounding box center [1254, 283] width 30 height 30
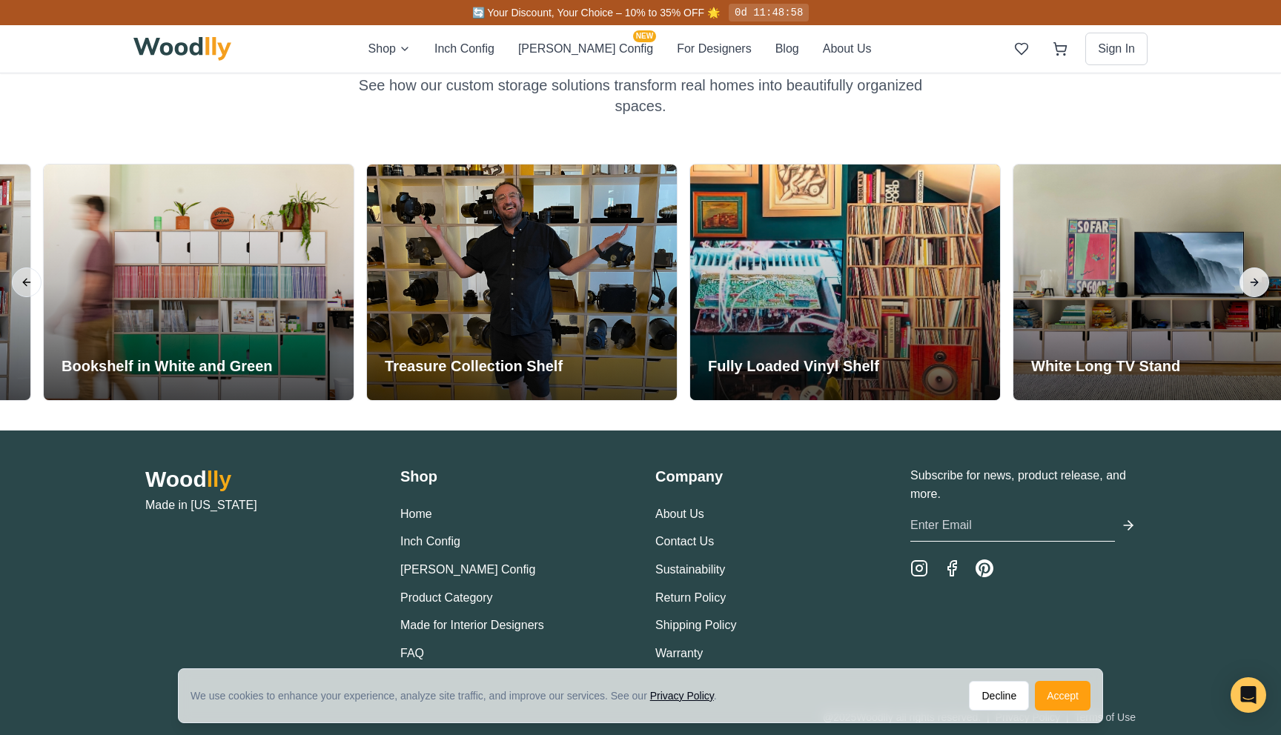
click at [1259, 284] on button "Next slide" at bounding box center [1254, 283] width 30 height 30
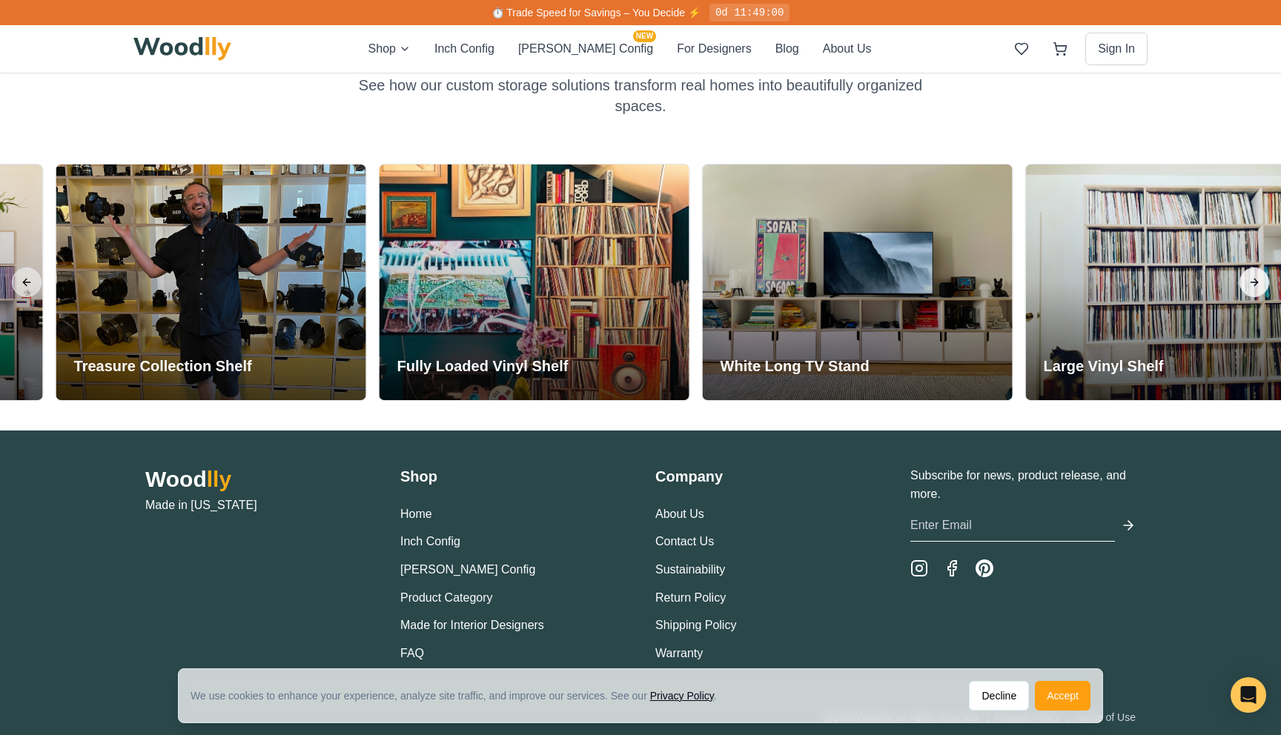
click at [1259, 284] on button "Next slide" at bounding box center [1254, 283] width 30 height 30
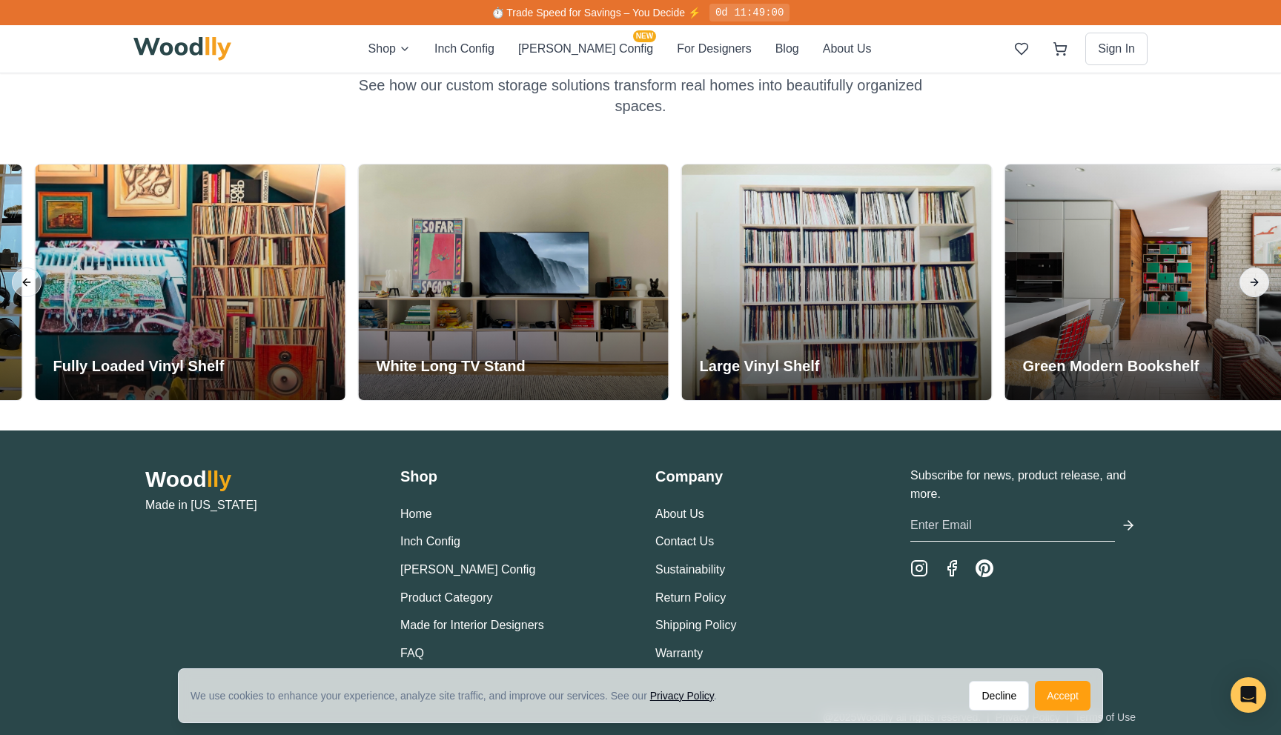
click at [1259, 284] on button "Next slide" at bounding box center [1254, 283] width 30 height 30
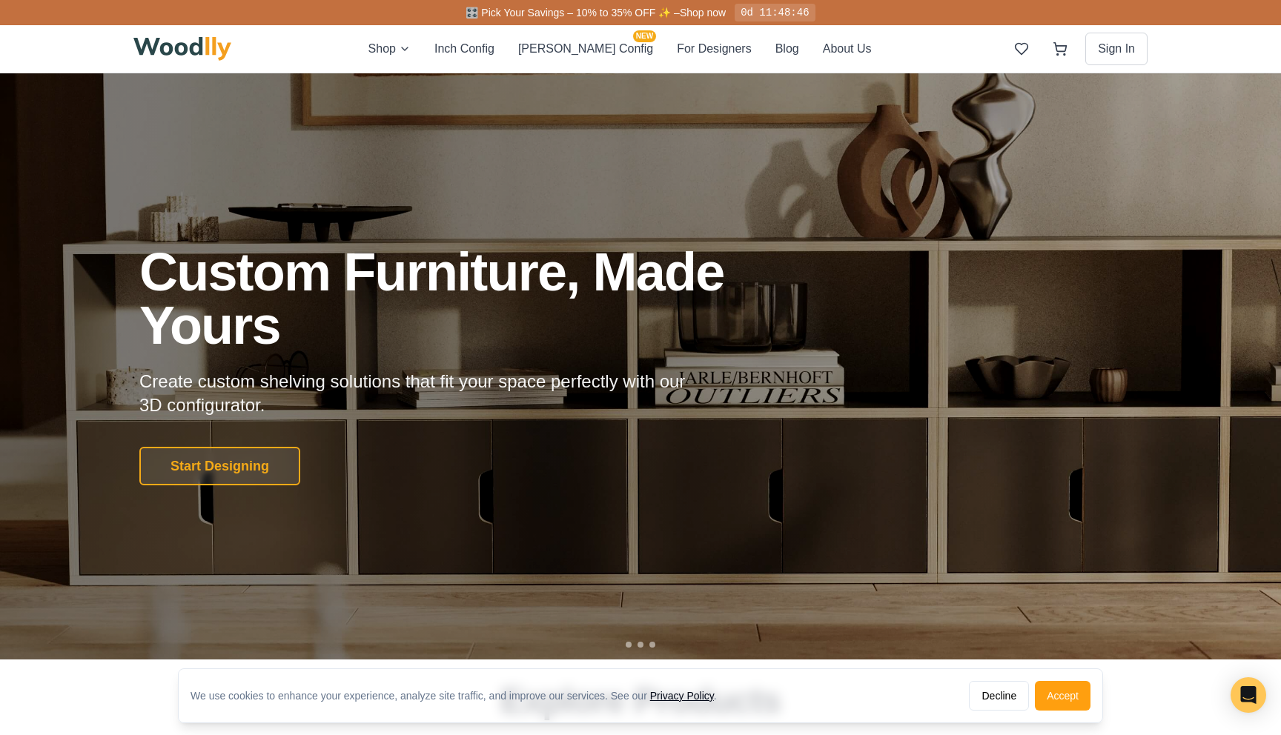
scroll to position [0, 0]
